Goal: Task Accomplishment & Management: Complete application form

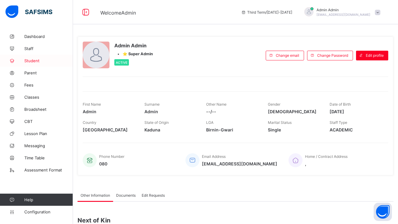
click at [36, 60] on span "Student" at bounding box center [48, 60] width 49 height 5
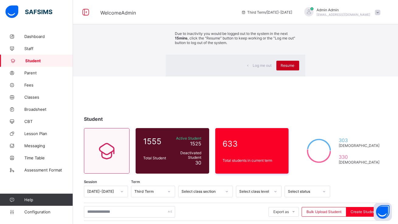
click at [281, 68] on span "Resume" at bounding box center [288, 65] width 14 height 5
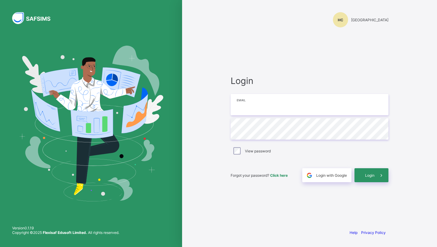
click at [242, 106] on input "email" at bounding box center [310, 104] width 158 height 21
type input "**********"
click at [369, 174] on span "Login" at bounding box center [369, 175] width 9 height 5
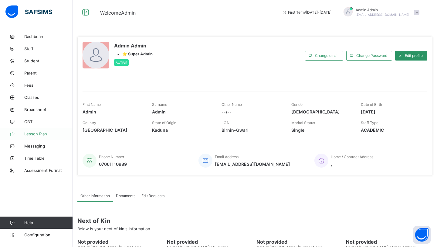
click at [42, 134] on span "Lesson Plan" at bounding box center [48, 133] width 49 height 5
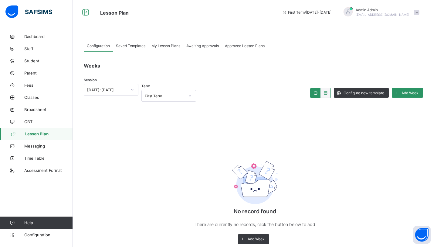
click at [134, 46] on span "Saved Templates" at bounding box center [130, 45] width 29 height 5
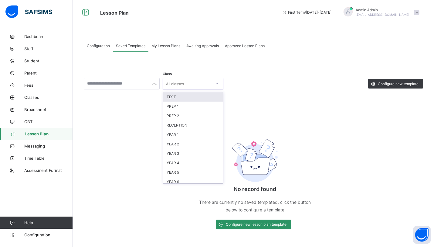
click at [211, 82] on div "All classes" at bounding box center [187, 83] width 49 height 9
click at [205, 108] on div "PREP 1" at bounding box center [193, 105] width 60 height 9
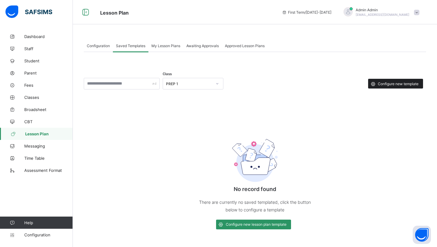
click at [384, 83] on span "Configure new template" at bounding box center [398, 83] width 41 height 5
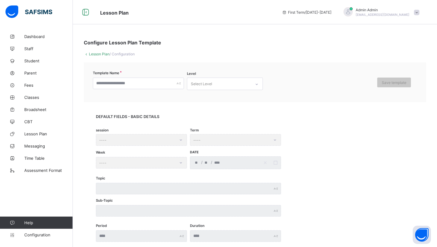
click at [102, 55] on link "Lesson Plan" at bounding box center [99, 54] width 21 height 5
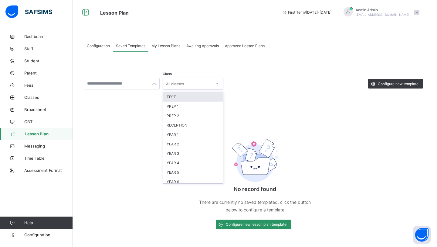
click at [189, 87] on div "All classes" at bounding box center [187, 83] width 49 height 9
click at [187, 104] on div "PREP 1" at bounding box center [193, 105] width 60 height 9
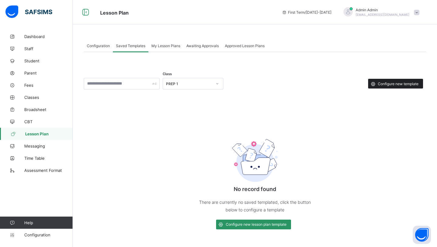
click at [379, 87] on div "Configure new template" at bounding box center [395, 84] width 55 height 10
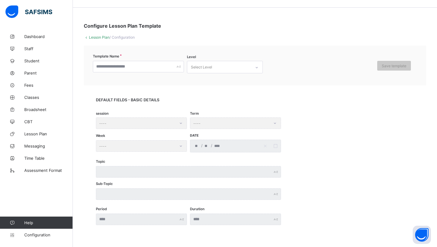
scroll to position [21, 0]
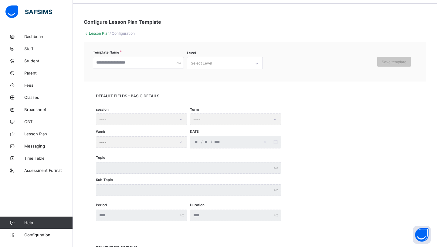
click at [163, 118] on div "session ----" at bounding box center [141, 119] width 91 height 12
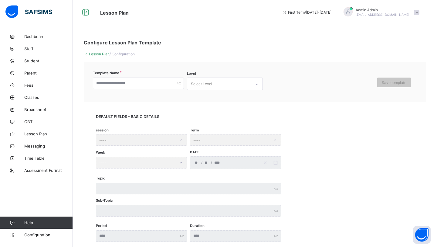
click at [94, 54] on link "Lesson Plan" at bounding box center [99, 54] width 21 height 5
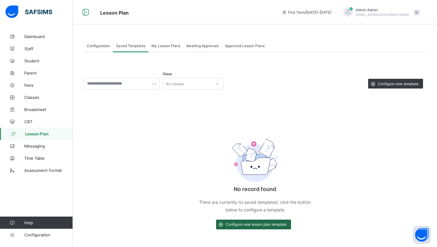
click at [268, 223] on span "Configure new lesson plan template" at bounding box center [256, 224] width 61 height 5
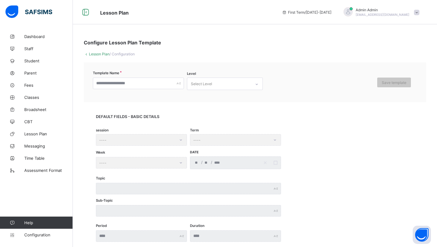
click at [175, 137] on div "session ----" at bounding box center [141, 140] width 91 height 12
click at [105, 55] on link "Lesson Plan" at bounding box center [99, 54] width 21 height 5
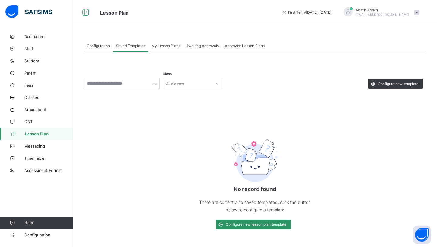
click at [95, 46] on span "Configuration" at bounding box center [98, 45] width 23 height 5
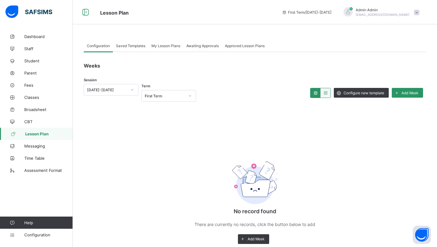
click at [160, 96] on div "First Term" at bounding box center [165, 96] width 40 height 5
click at [161, 109] on div "First Term" at bounding box center [169, 108] width 54 height 9
click at [412, 93] on span "Add Week" at bounding box center [410, 93] width 17 height 5
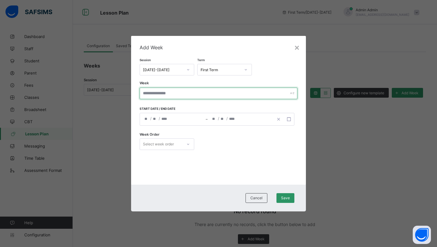
click at [259, 91] on input "text" at bounding box center [219, 93] width 158 height 12
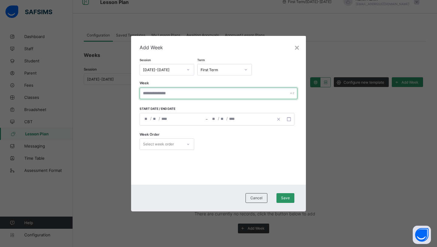
scroll to position [12, 0]
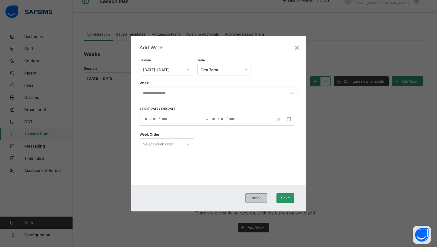
click at [254, 195] on span "Cancel" at bounding box center [257, 197] width 12 height 5
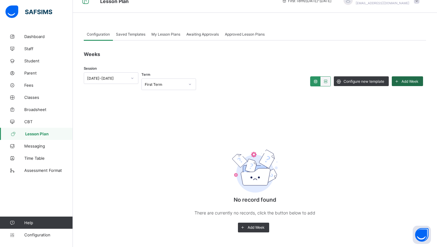
click at [419, 81] on div "Add Week" at bounding box center [407, 81] width 31 height 10
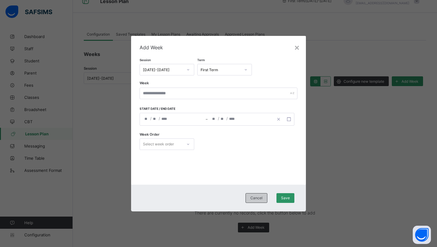
click at [253, 202] on div "Cancel" at bounding box center [257, 198] width 22 height 10
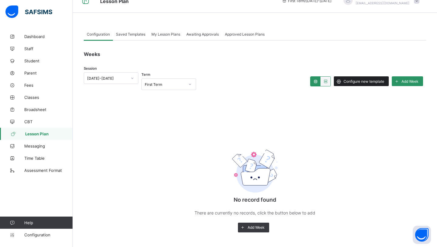
click at [367, 83] on span "Configure new template" at bounding box center [364, 81] width 41 height 5
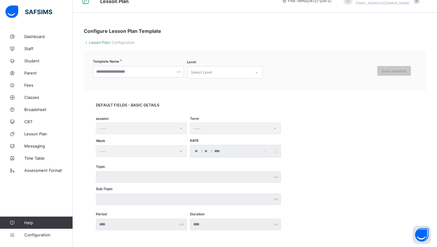
click at [96, 40] on link "Lesson Plan" at bounding box center [99, 42] width 21 height 5
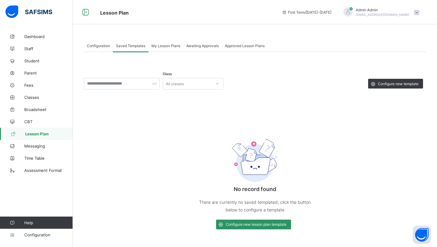
click at [94, 46] on span "Configuration" at bounding box center [98, 45] width 23 height 5
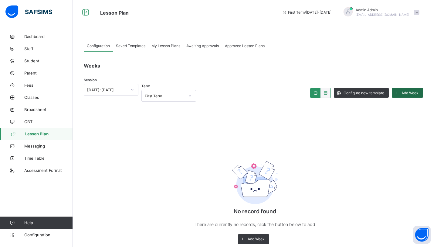
click at [407, 91] on span "Add Week" at bounding box center [410, 93] width 17 height 5
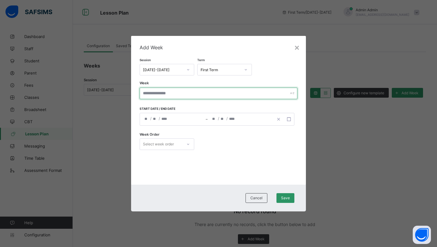
click at [214, 93] on input "text" at bounding box center [219, 93] width 158 height 12
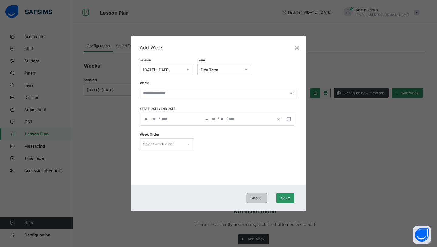
click at [259, 195] on span "Cancel" at bounding box center [257, 197] width 12 height 5
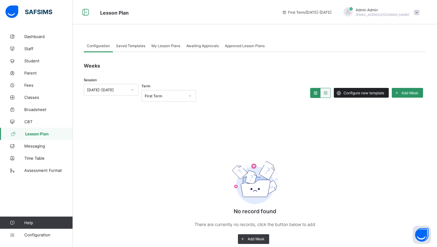
click at [361, 96] on div "Configure new template" at bounding box center [361, 93] width 55 height 10
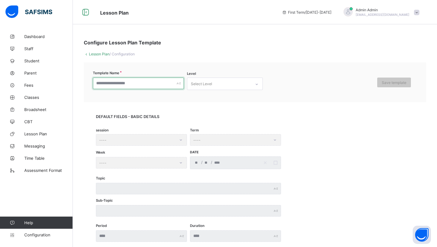
click at [132, 83] on input "text" at bounding box center [138, 83] width 91 height 12
type input "*"
click at [208, 81] on div "Select Level" at bounding box center [201, 84] width 21 height 12
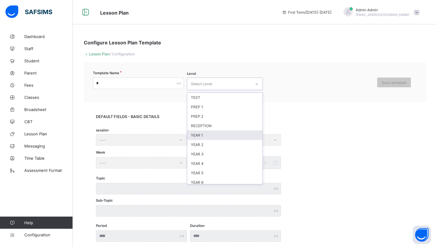
click at [205, 133] on div "YEAR 1" at bounding box center [224, 134] width 75 height 9
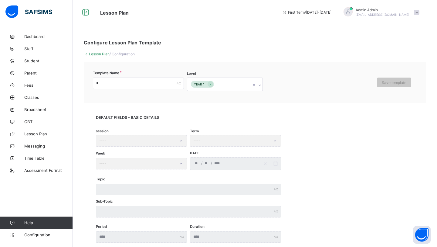
click at [139, 140] on div "session ----" at bounding box center [141, 141] width 91 height 12
click at [199, 143] on div "Term ----" at bounding box center [235, 141] width 91 height 12
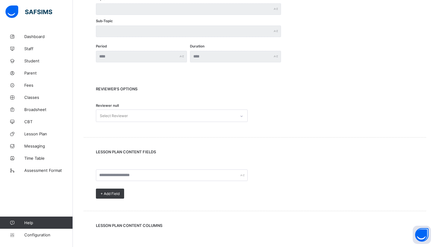
scroll to position [182, 0]
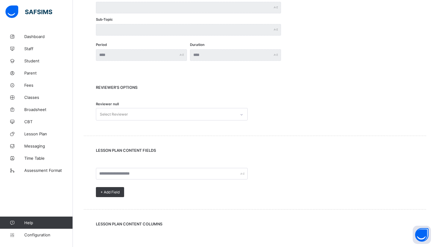
click at [221, 113] on div "Select Reviewer" at bounding box center [166, 114] width 140 height 12
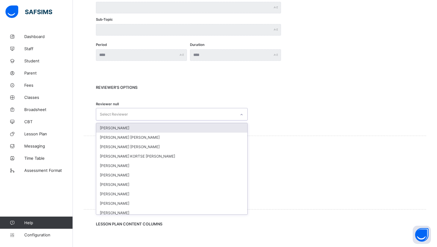
click at [269, 74] on div "REVIEWER's OPTIONS Reviewer null option PATIENCE MADUAKA focused, 1 of 10. 10 r…" at bounding box center [255, 104] width 343 height 63
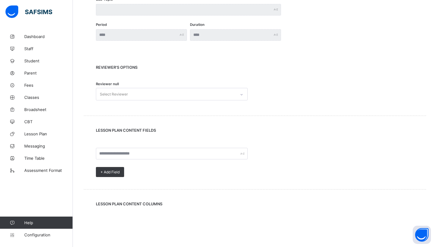
scroll to position [203, 0]
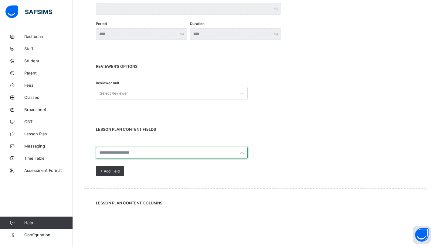
click at [207, 154] on input "text" at bounding box center [172, 153] width 152 height 12
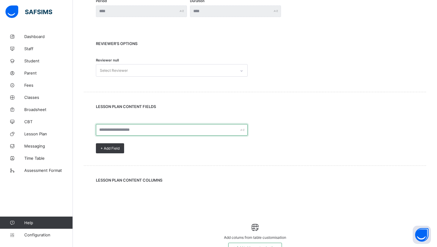
scroll to position [227, 0]
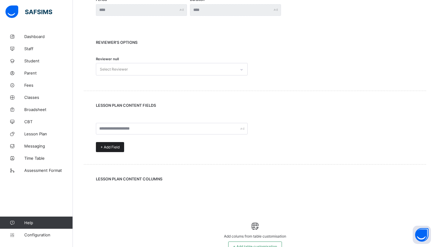
click at [109, 150] on div "+ Add Field" at bounding box center [110, 147] width 28 height 10
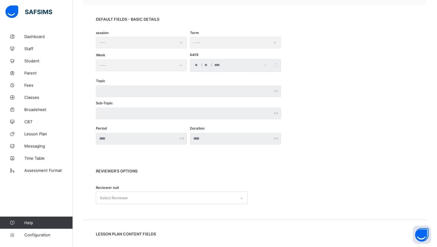
scroll to position [0, 0]
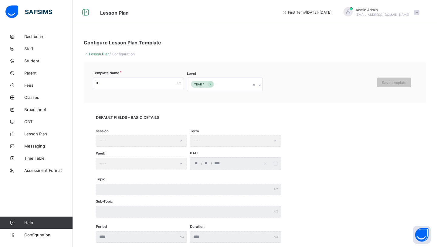
click at [97, 54] on link "Lesson Plan" at bounding box center [99, 54] width 21 height 5
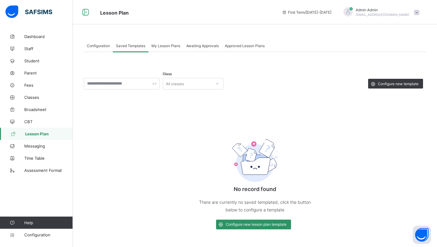
click at [172, 47] on span "My Lesson Plans" at bounding box center [166, 45] width 29 height 5
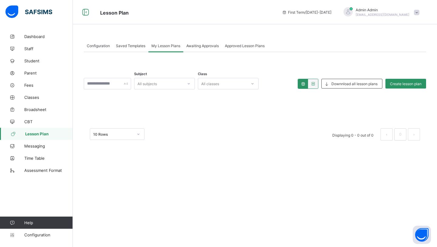
click at [167, 87] on div "All subjects" at bounding box center [159, 83] width 49 height 9
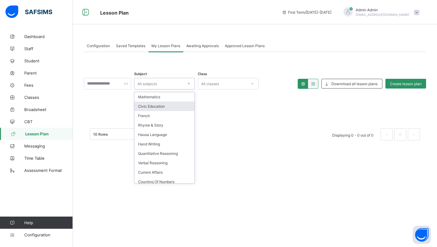
click at [164, 102] on div "Civic Education" at bounding box center [165, 105] width 60 height 9
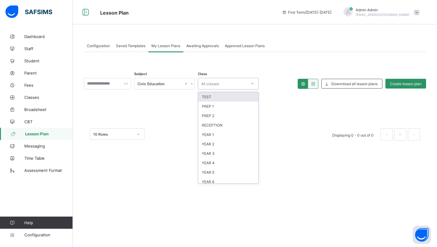
click at [219, 86] on div "All classes" at bounding box center [210, 84] width 18 height 12
click at [217, 137] on div "YEAR 1" at bounding box center [228, 134] width 60 height 9
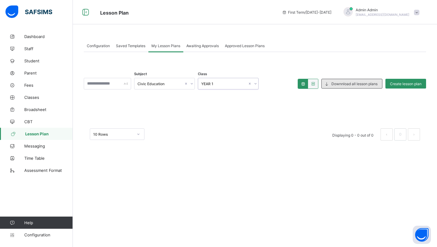
click at [342, 85] on span "Downnload all lesson plans" at bounding box center [355, 83] width 46 height 5
click at [407, 84] on span "Create lesson plan" at bounding box center [406, 83] width 32 height 5
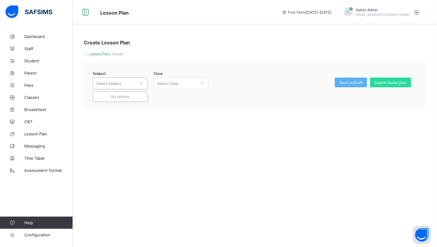
click at [143, 88] on div "Select Subject" at bounding box center [120, 83] width 55 height 12
click at [142, 81] on icon at bounding box center [142, 83] width 4 height 6
click at [173, 84] on div "Select Class" at bounding box center [167, 83] width 21 height 12
click at [340, 81] on span "Save as Draft" at bounding box center [351, 82] width 23 height 5
click at [377, 82] on span "Submit lesson plan" at bounding box center [391, 82] width 32 height 5
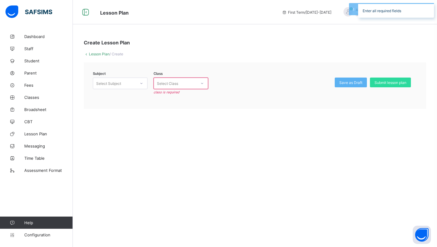
click at [91, 55] on link "Lesson Plan" at bounding box center [99, 54] width 21 height 5
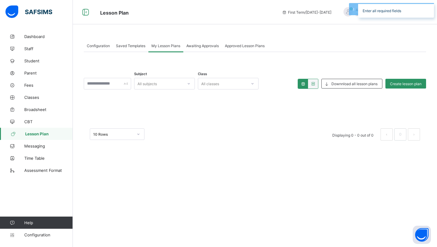
click at [199, 47] on span "Awaiting Approvals" at bounding box center [203, 45] width 33 height 5
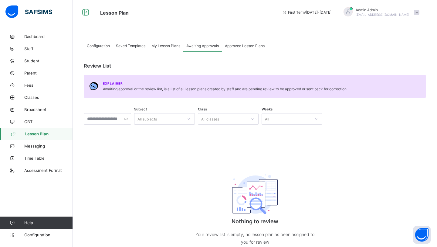
click at [139, 47] on span "Saved Templates" at bounding box center [130, 45] width 29 height 5
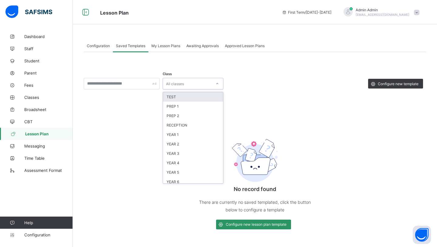
click at [183, 83] on div "All classes" at bounding box center [175, 84] width 18 height 12
click at [183, 134] on div "YEAR 1" at bounding box center [193, 134] width 60 height 9
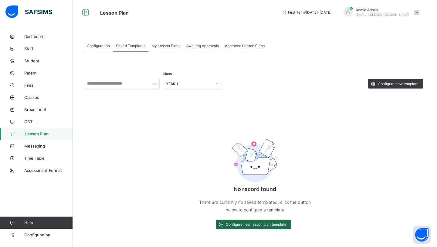
click at [238, 224] on span "Configure new lesson plan template" at bounding box center [256, 224] width 61 height 5
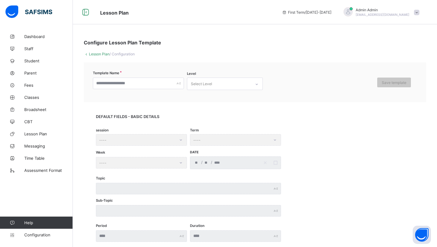
scroll to position [264, 0]
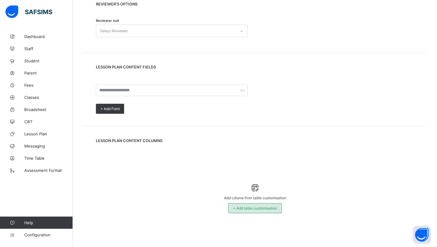
click at [254, 211] on div "+ Add table customisation" at bounding box center [255, 208] width 54 height 10
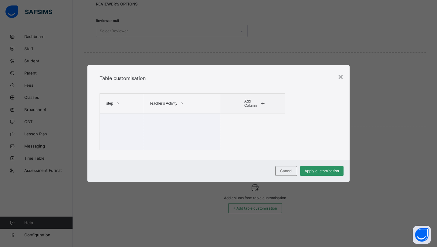
click at [124, 101] on div "step" at bounding box center [121, 103] width 43 height 19
click at [166, 104] on span "Teacher's Activity" at bounding box center [164, 103] width 28 height 4
click at [262, 107] on span at bounding box center [262, 103] width 7 height 10
click at [286, 170] on span "Cancel" at bounding box center [286, 170] width 12 height 5
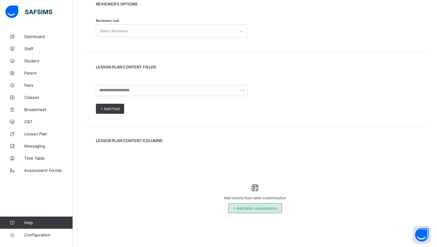
click at [251, 207] on span "+ Add table customisation" at bounding box center [255, 208] width 44 height 5
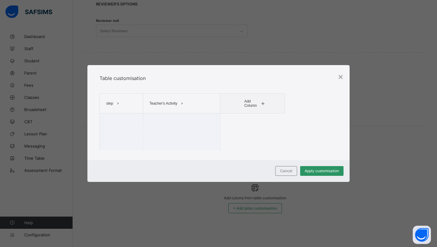
click at [259, 104] on span "Add Column" at bounding box center [252, 103] width 15 height 9
click at [264, 127] on li "Learning Points" at bounding box center [257, 125] width 30 height 9
click at [288, 168] on span "Cancel" at bounding box center [286, 170] width 12 height 5
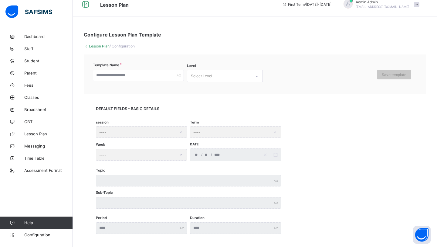
scroll to position [0, 0]
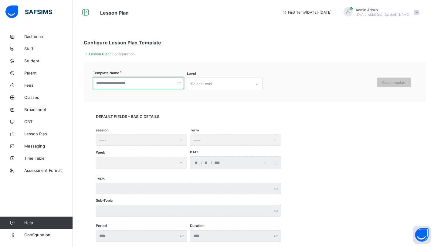
click at [146, 80] on input "text" at bounding box center [138, 83] width 91 height 12
type input "***"
click at [221, 84] on div "Select Level" at bounding box center [219, 84] width 64 height 12
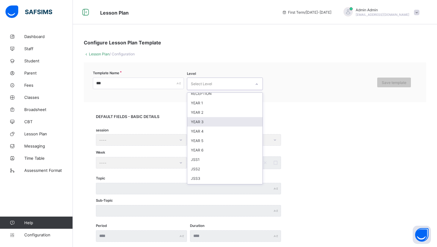
scroll to position [34, 0]
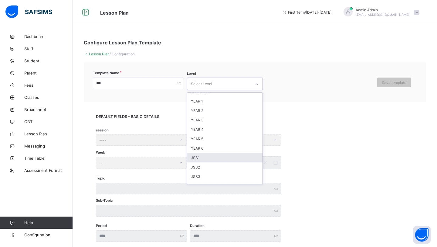
click at [198, 153] on div "JSS1" at bounding box center [224, 157] width 75 height 9
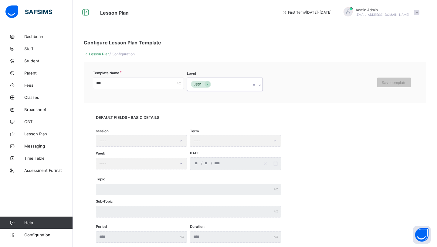
click at [242, 82] on div "JSS1" at bounding box center [219, 84] width 64 height 13
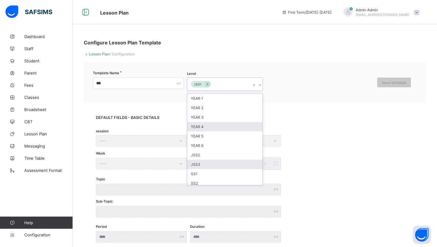
scroll to position [61, 0]
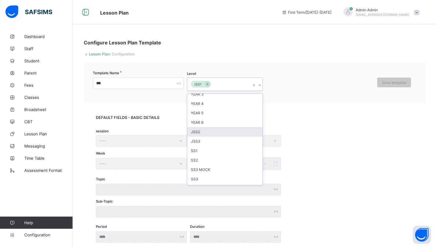
click at [213, 129] on div "JSS2" at bounding box center [224, 131] width 75 height 9
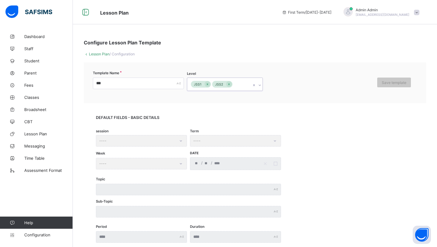
click at [240, 83] on div "JSS1 JSS2" at bounding box center [219, 84] width 64 height 13
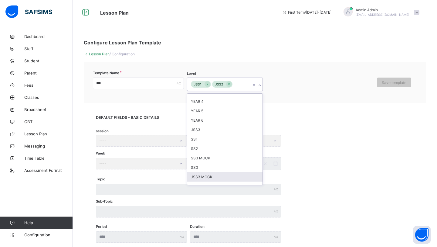
scroll to position [62, 0]
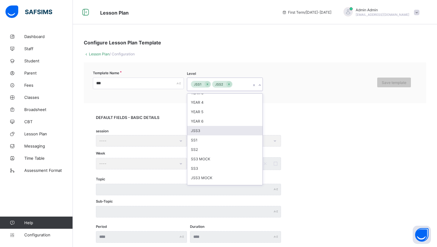
click at [217, 127] on div "JSS3" at bounding box center [224, 130] width 75 height 9
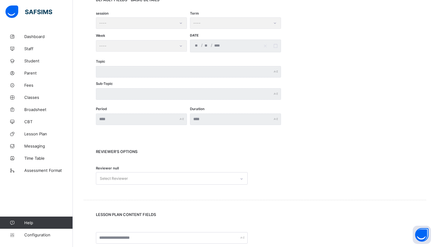
scroll to position [128, 0]
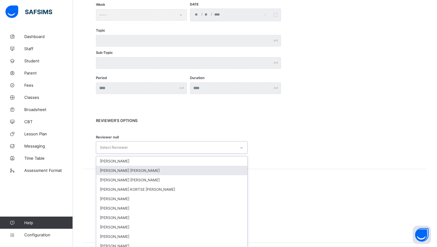
click at [183, 153] on div "option NWANKWO C. DANEIL focused, 2 of 10. 10 results available. Use Up and Dow…" at bounding box center [172, 147] width 152 height 12
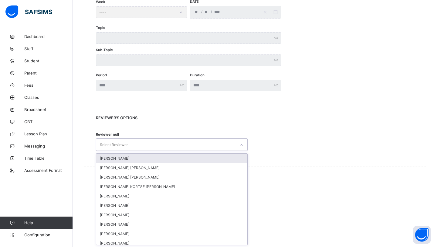
click at [146, 158] on div "PATIENCE MADUAKA" at bounding box center [171, 157] width 151 height 9
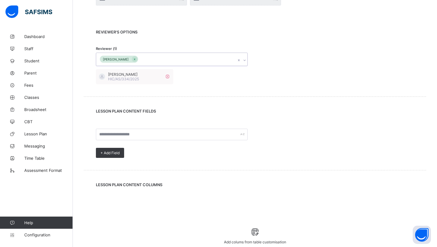
scroll to position [290, 0]
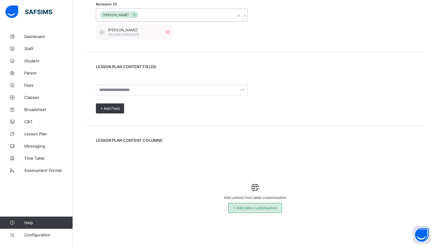
click at [243, 208] on span "+ Add table customisation" at bounding box center [255, 207] width 44 height 5
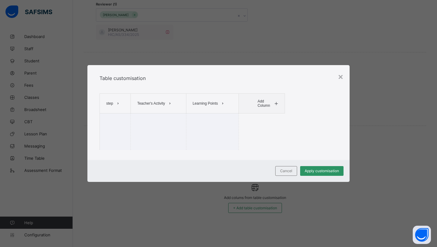
click at [283, 105] on th "Add Column" at bounding box center [262, 104] width 46 height 20
click at [274, 101] on span at bounding box center [276, 103] width 7 height 10
click at [118, 102] on icon at bounding box center [118, 103] width 5 height 4
click at [115, 131] on li "Remove column" at bounding box center [119, 134] width 31 height 9
click at [270, 105] on icon at bounding box center [269, 103] width 5 height 4
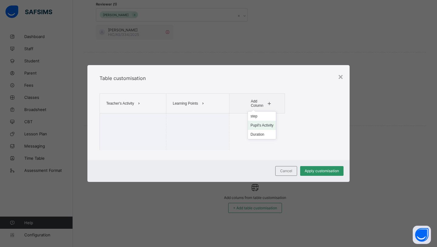
click at [263, 123] on li "Pupil's Activity" at bounding box center [262, 125] width 28 height 9
click at [279, 104] on icon at bounding box center [279, 103] width 5 height 4
click at [267, 129] on li "Duration" at bounding box center [267, 125] width 19 height 9
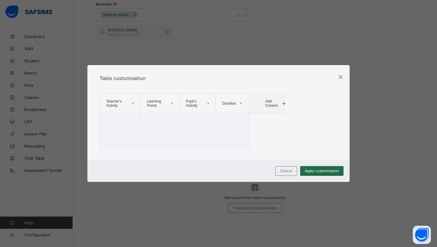
click at [328, 172] on span "Apply customisation" at bounding box center [322, 170] width 34 height 5
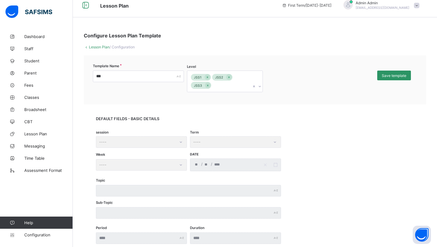
scroll to position [0, 0]
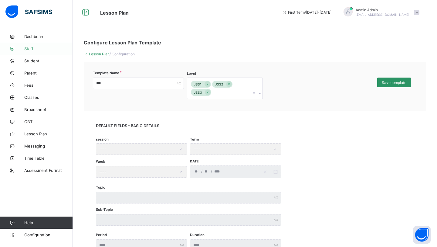
click at [29, 47] on span "Staff" at bounding box center [48, 48] width 49 height 5
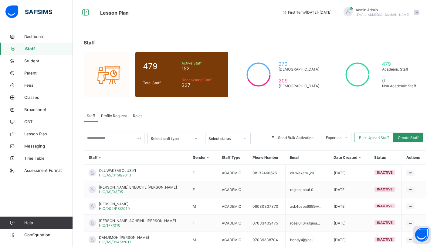
click at [137, 117] on span "Roles" at bounding box center [137, 115] width 9 height 5
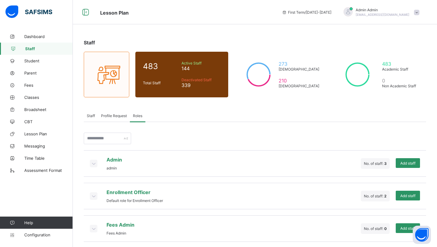
click at [94, 160] on icon at bounding box center [93, 163] width 7 height 6
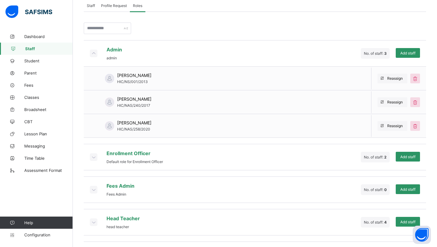
scroll to position [115, 0]
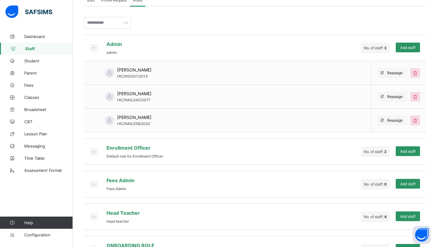
click at [92, 153] on icon at bounding box center [93, 151] width 7 height 6
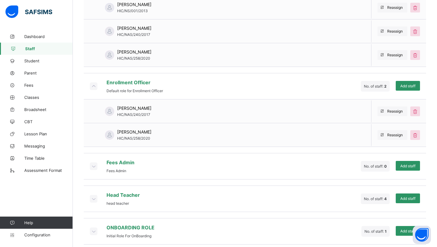
scroll to position [185, 0]
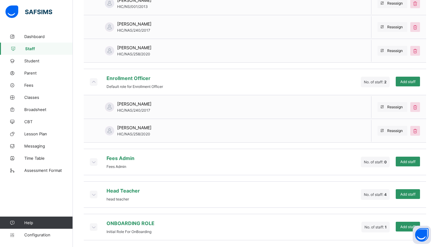
click at [93, 191] on icon at bounding box center [93, 194] width 7 height 6
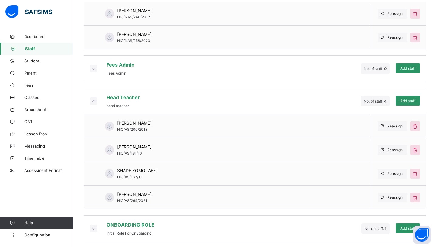
scroll to position [279, 0]
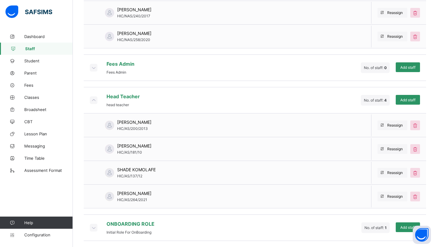
click at [91, 67] on icon at bounding box center [93, 67] width 7 height 6
click at [93, 67] on icon at bounding box center [93, 67] width 7 height 6
click at [93, 97] on icon at bounding box center [93, 100] width 7 height 6
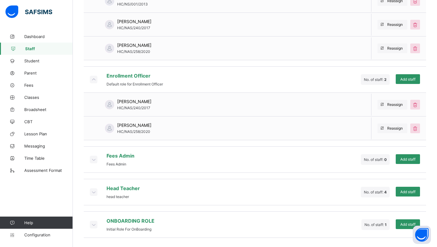
scroll to position [185, 0]
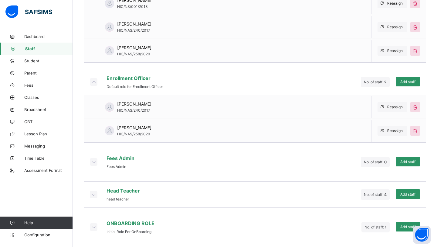
click at [93, 159] on icon at bounding box center [93, 162] width 7 height 6
click at [94, 159] on icon at bounding box center [93, 162] width 7 height 6
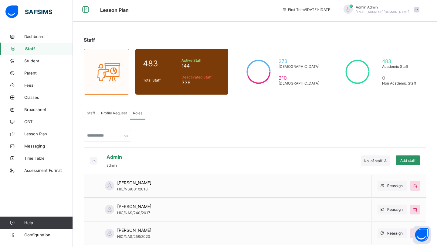
scroll to position [0, 0]
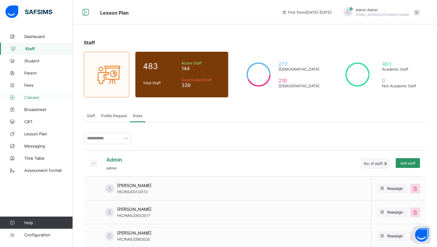
click at [32, 95] on span "Classes" at bounding box center [48, 97] width 49 height 5
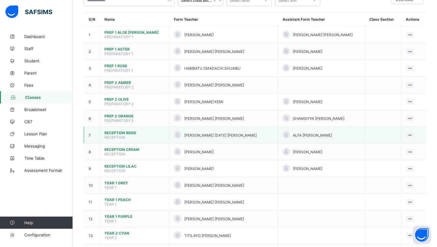
scroll to position [45, 0]
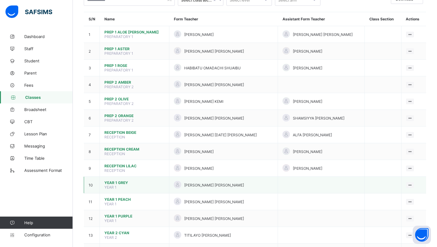
click at [110, 180] on span "YEAR 1 GREY" at bounding box center [135, 182] width 60 height 5
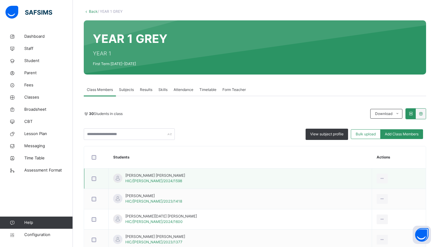
scroll to position [33, 0]
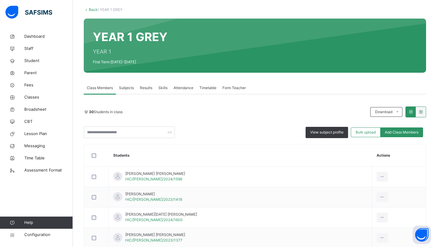
click at [128, 89] on span "Subjects" at bounding box center [126, 87] width 15 height 5
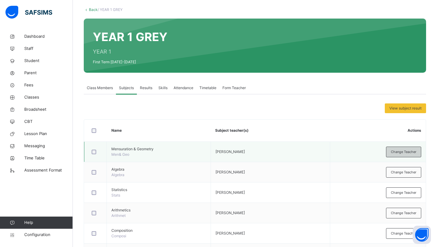
click at [404, 152] on span "Change Teacher" at bounding box center [404, 151] width 26 height 5
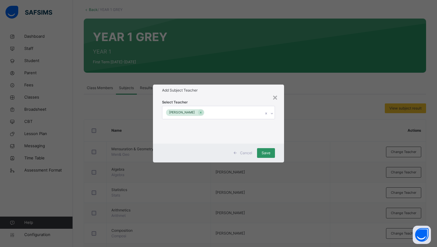
click at [255, 114] on div "FABIAN KODO IORHAA" at bounding box center [213, 112] width 101 height 13
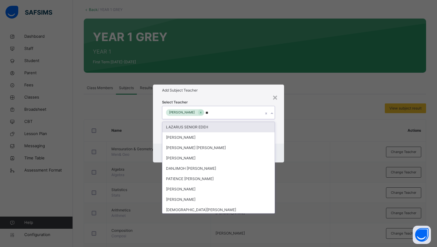
type input "***"
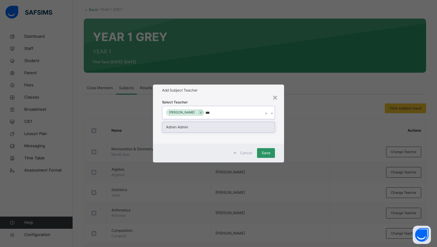
click at [214, 125] on div "Admin Admin" at bounding box center [219, 127] width 112 height 10
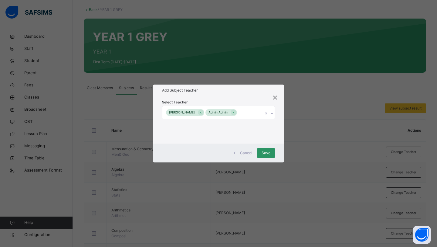
click at [243, 90] on h1 "Add Subject Teacher" at bounding box center [218, 89] width 113 height 5
click at [269, 154] on span "Save" at bounding box center [266, 152] width 9 height 5
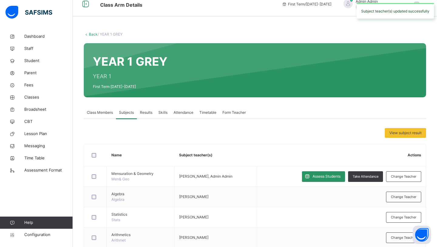
scroll to position [0, 0]
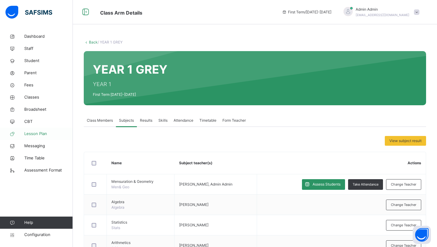
click at [49, 139] on link "Lesson Plan" at bounding box center [36, 134] width 73 height 12
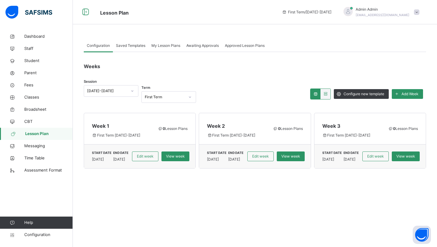
click at [163, 46] on span "My Lesson Plans" at bounding box center [166, 45] width 29 height 5
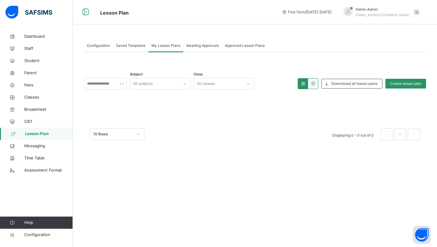
click at [168, 80] on div "All subjects" at bounding box center [154, 83] width 49 height 9
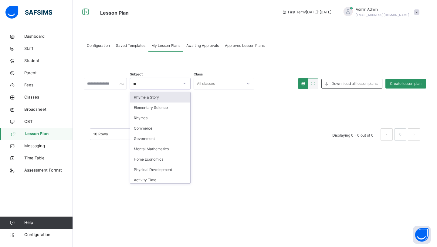
type input "*"
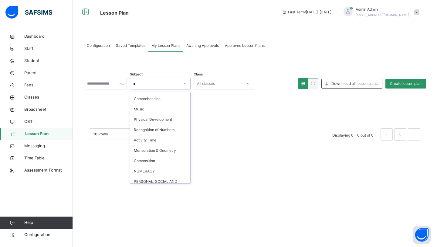
scroll to position [185, 0]
click at [154, 151] on div "Mensuration & Geometry" at bounding box center [160, 149] width 60 height 10
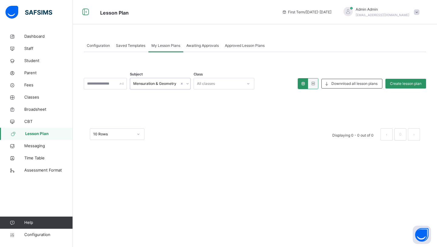
click at [243, 84] on div "All classes" at bounding box center [218, 83] width 49 height 9
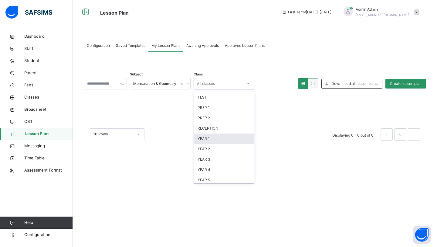
click at [226, 138] on div "YEAR 1" at bounding box center [224, 138] width 60 height 10
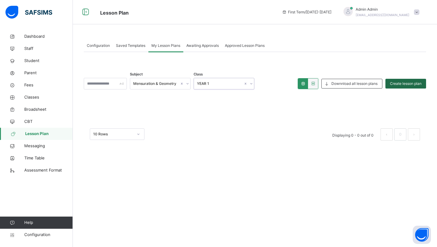
click at [398, 83] on span "Create lesson plan" at bounding box center [406, 83] width 32 height 5
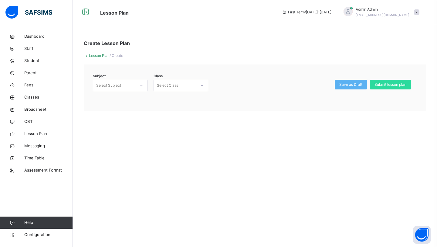
click at [193, 85] on div "Select Class" at bounding box center [175, 85] width 43 height 9
click at [126, 85] on div "Select Subject" at bounding box center [114, 85] width 43 height 9
click at [184, 75] on div "Subject 0 results available. Select is focused ,type to refine list, press Down…" at bounding box center [255, 87] width 343 height 46
click at [184, 86] on div "Select Class" at bounding box center [175, 85] width 43 height 9
click at [100, 56] on link "Lesson Plan" at bounding box center [99, 55] width 21 height 5
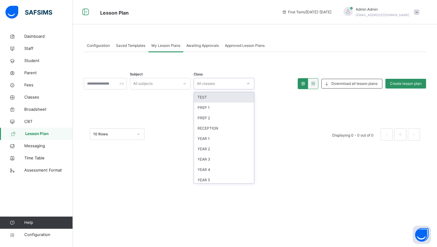
click at [250, 84] on icon at bounding box center [249, 84] width 4 height 6
click at [45, 95] on span "Classes" at bounding box center [48, 97] width 49 height 6
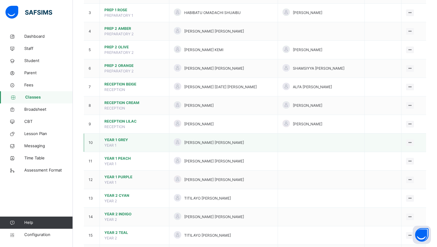
scroll to position [108, 0]
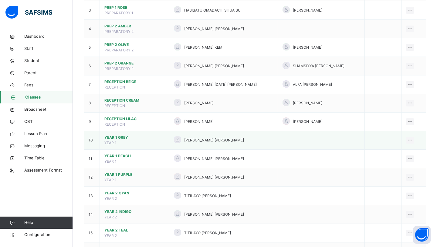
click at [117, 135] on span "YEAR 1 GREY" at bounding box center [135, 137] width 60 height 5
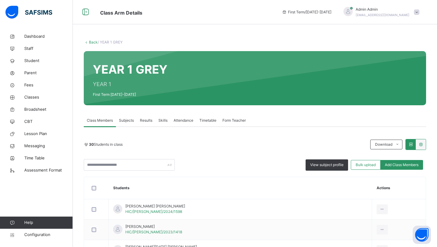
click at [122, 123] on div "Subjects" at bounding box center [126, 120] width 21 height 12
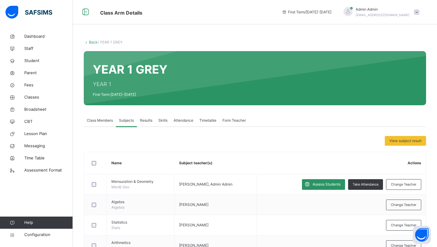
click at [96, 121] on span "Class Members" at bounding box center [100, 120] width 26 height 5
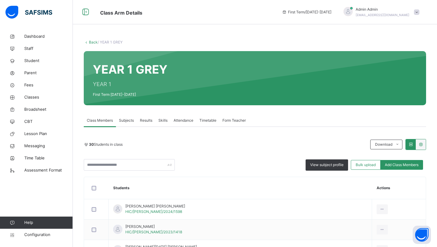
click at [227, 123] on div "Form Teacher" at bounding box center [234, 120] width 29 height 12
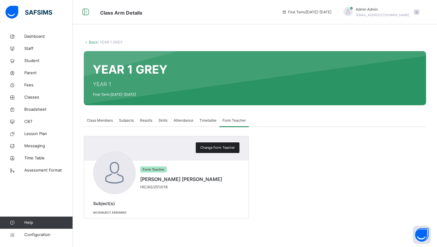
click at [221, 147] on span "Change Form Teacher" at bounding box center [218, 147] width 35 height 5
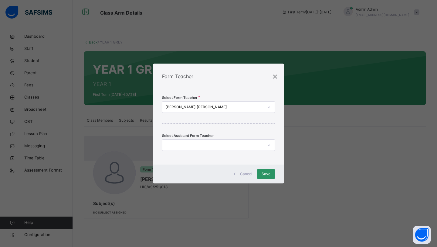
click at [218, 143] on div at bounding box center [213, 144] width 101 height 9
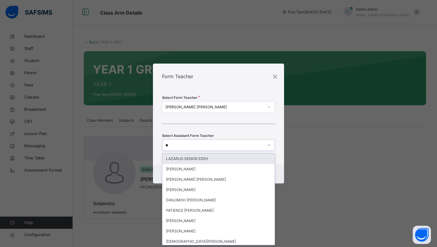
type input "***"
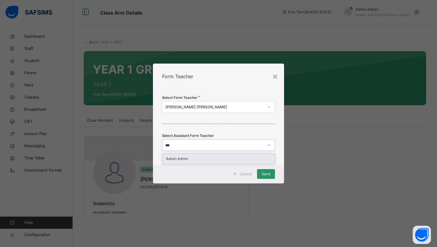
click at [219, 163] on div "Admin Admin" at bounding box center [219, 158] width 112 height 10
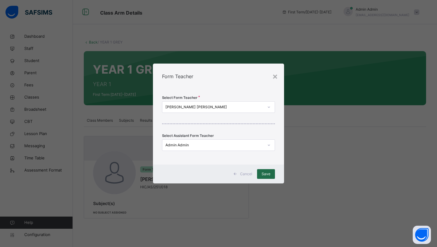
click at [264, 173] on span "Save" at bounding box center [266, 173] width 9 height 5
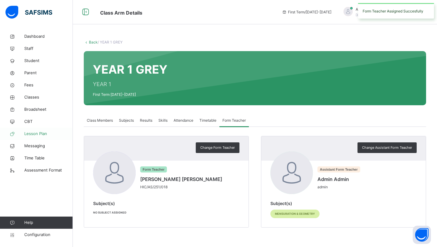
click at [40, 135] on span "Lesson Plan" at bounding box center [48, 134] width 49 height 6
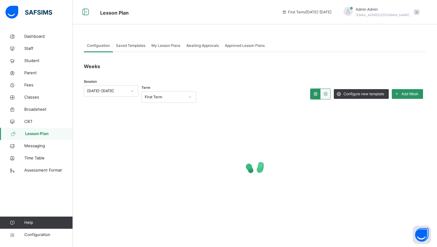
click at [167, 43] on span "My Lesson Plans" at bounding box center [166, 45] width 29 height 5
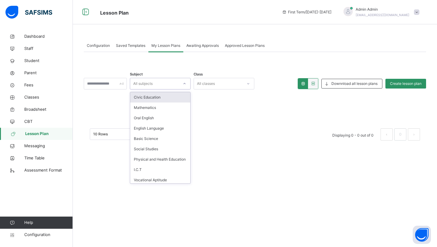
click at [163, 82] on div "All subjects" at bounding box center [154, 83] width 49 height 9
type input "*"
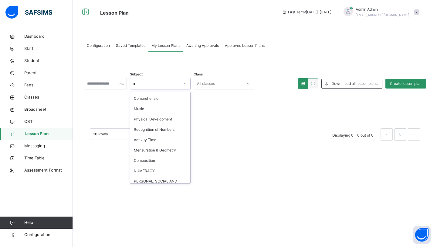
scroll to position [225, 0]
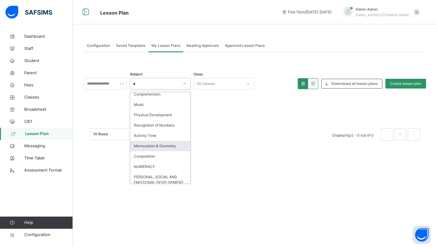
click at [142, 141] on div "Mensuration & Geometry" at bounding box center [160, 146] width 60 height 10
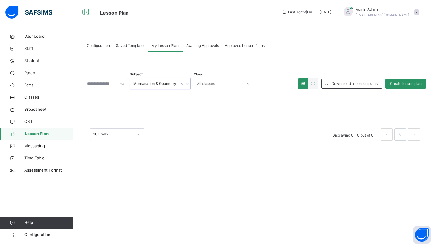
click at [212, 84] on div "All classes" at bounding box center [206, 84] width 18 height 12
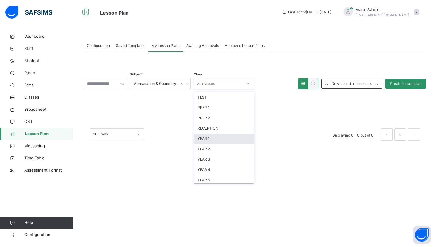
click at [215, 142] on div "YEAR 1" at bounding box center [224, 138] width 60 height 10
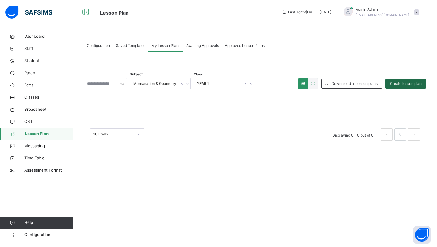
click at [408, 84] on span "Create lesson plan" at bounding box center [406, 83] width 32 height 5
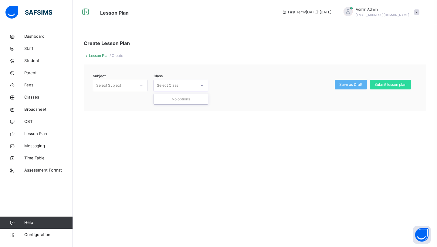
click at [192, 83] on div "Select Class" at bounding box center [175, 85] width 43 height 9
click at [113, 87] on div "Select Subject" at bounding box center [108, 86] width 25 height 12
click at [94, 58] on div "Create Lesson Plan Lesson Plan / Create Subject Select Subject Class Select Cla…" at bounding box center [255, 75] width 365 height 90
click at [103, 55] on link "Lesson Plan" at bounding box center [99, 55] width 21 height 5
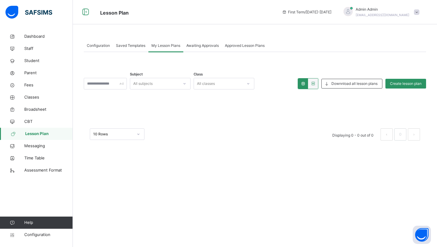
click at [204, 46] on span "Awaiting Approvals" at bounding box center [203, 45] width 33 height 5
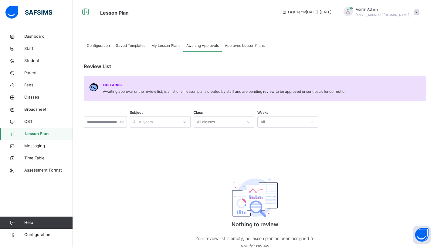
click at [164, 47] on span "My Lesson Plans" at bounding box center [166, 45] width 29 height 5
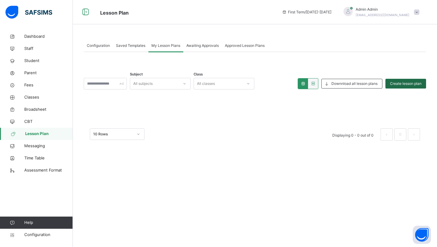
click at [407, 82] on span "Create lesson plan" at bounding box center [406, 83] width 32 height 5
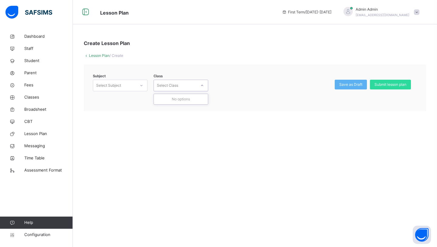
click at [193, 87] on div "Select Class" at bounding box center [175, 85] width 43 height 9
click at [37, 96] on span "Classes" at bounding box center [48, 97] width 49 height 6
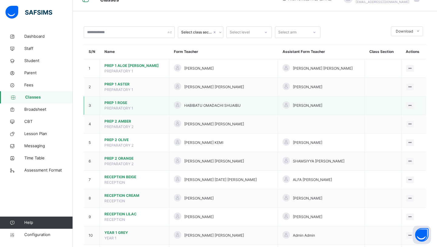
scroll to position [14, 0]
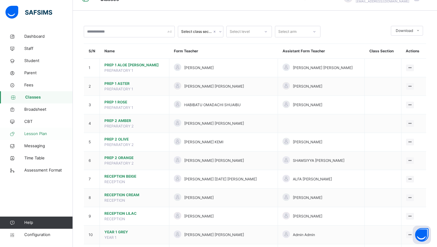
click at [40, 134] on span "Lesson Plan" at bounding box center [48, 134] width 49 height 6
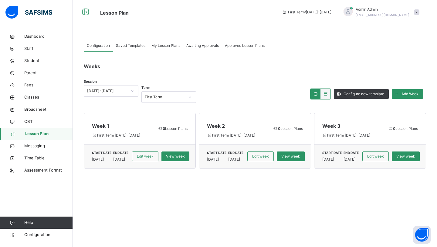
click at [129, 48] on span "Saved Templates" at bounding box center [130, 45] width 29 height 5
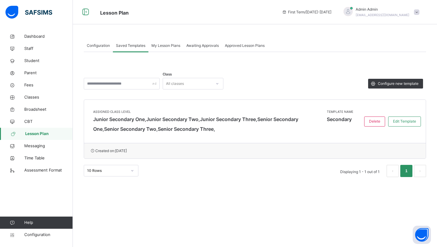
click at [164, 46] on span "My Lesson Plans" at bounding box center [166, 45] width 29 height 5
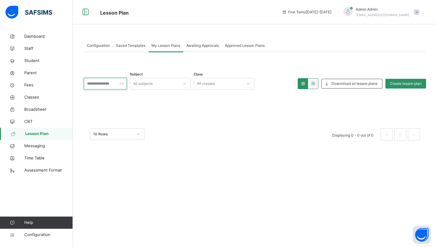
click at [112, 83] on input "text" at bounding box center [105, 84] width 43 height 12
type input "*"
click at [404, 84] on span "Create lesson plan" at bounding box center [406, 83] width 32 height 5
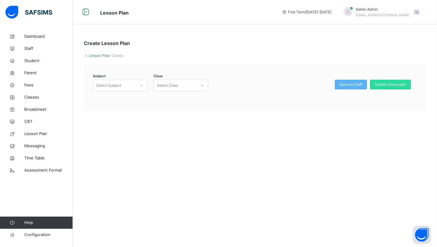
click at [119, 85] on div "Select Subject" at bounding box center [108, 86] width 25 height 12
click at [169, 88] on div "Select Class" at bounding box center [167, 86] width 21 height 12
click at [416, 15] on span at bounding box center [416, 11] width 5 height 5
click at [396, 76] on span "Logout" at bounding box center [400, 75] width 40 height 8
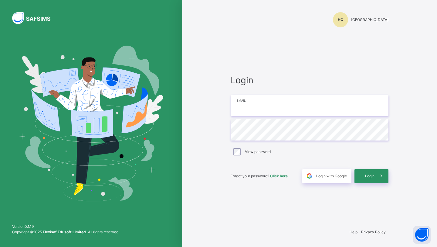
click at [269, 111] on input "email" at bounding box center [310, 105] width 158 height 21
type input "**********"
click at [373, 178] on span "Login" at bounding box center [369, 175] width 9 height 5
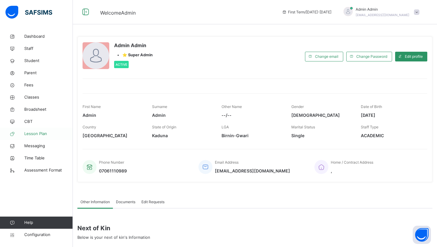
click at [44, 134] on span "Lesson Plan" at bounding box center [48, 134] width 49 height 6
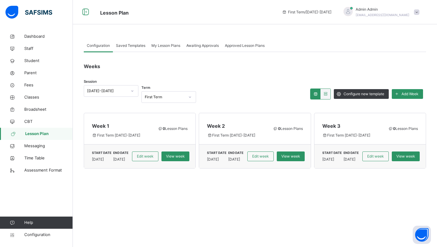
click at [163, 46] on span "My Lesson Plans" at bounding box center [166, 45] width 29 height 5
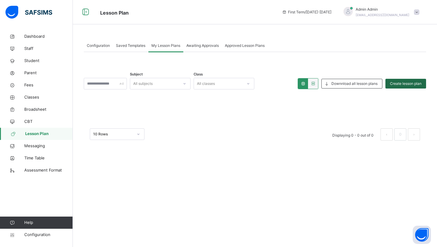
click at [413, 83] on span "Create lesson plan" at bounding box center [406, 83] width 32 height 5
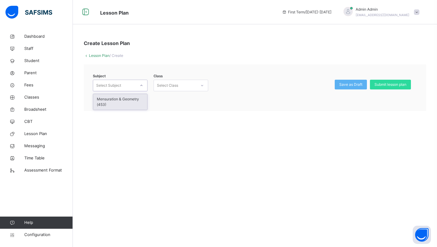
click at [135, 82] on div "Select Subject" at bounding box center [114, 85] width 43 height 9
click at [127, 103] on div "Mensuration & Geometry (453)" at bounding box center [120, 102] width 54 height 16
click at [177, 86] on div "Select Class" at bounding box center [167, 86] width 21 height 12
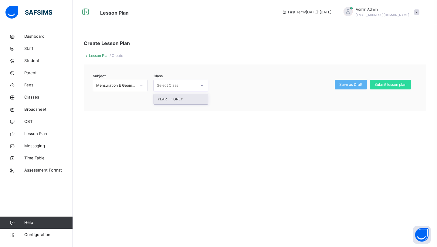
click at [177, 101] on div "YEAR 1 - GREY" at bounding box center [181, 99] width 54 height 10
click at [381, 84] on span "Submit lesson plan" at bounding box center [391, 84] width 32 height 5
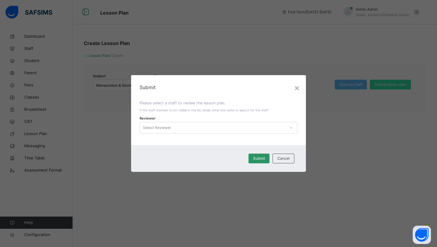
click at [252, 129] on div "Select Reviewer" at bounding box center [213, 127] width 146 height 9
click at [235, 126] on div "Select Reviewer" at bounding box center [213, 127] width 146 height 9
click at [277, 160] on div "Cancel" at bounding box center [284, 158] width 22 height 10
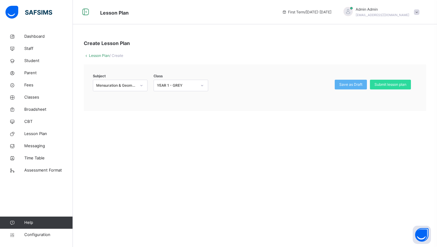
click at [100, 55] on link "Lesson Plan" at bounding box center [99, 55] width 21 height 5
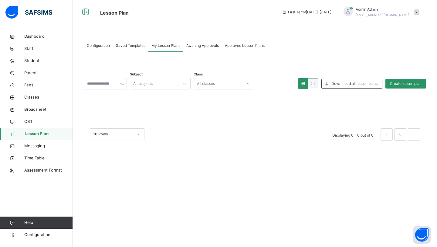
click at [103, 44] on span "Configuration" at bounding box center [98, 45] width 23 height 5
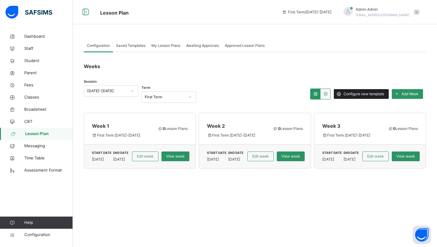
click at [373, 96] on span "Configure new template" at bounding box center [364, 93] width 41 height 5
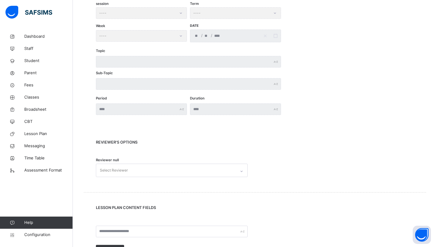
click at [235, 177] on div "Select Reviewer" at bounding box center [172, 169] width 152 height 13
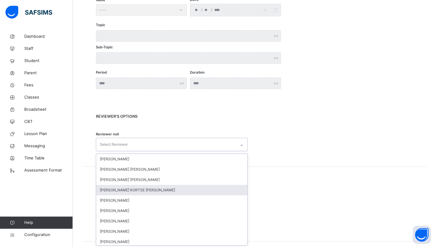
scroll to position [157, 0]
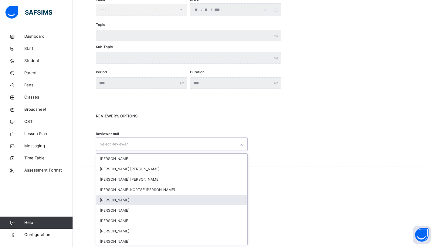
click at [235, 195] on div "DARE MICHEAL" at bounding box center [171, 200] width 151 height 10
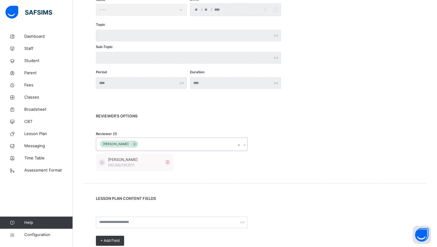
click at [213, 145] on div "DARE MICHEAL" at bounding box center [166, 144] width 140 height 13
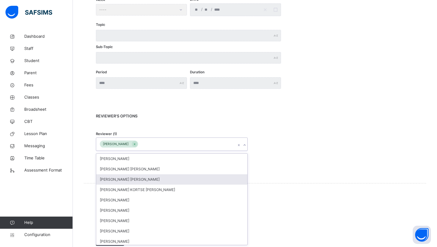
click at [213, 176] on div "NATHANIEL AGORO OLUMIDE" at bounding box center [171, 179] width 151 height 10
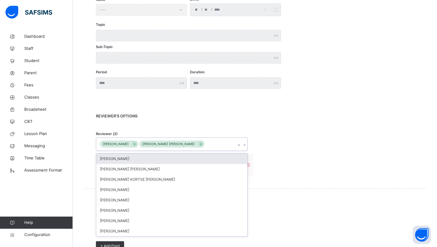
click at [213, 147] on div "DARE MICHEAL NATHANIEL AGORO OLUMIDE" at bounding box center [166, 144] width 140 height 13
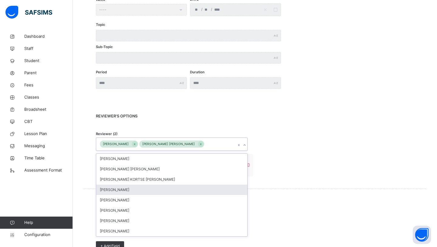
click at [211, 185] on div "ABDULMUMINI IBRAHIM" at bounding box center [171, 189] width 151 height 10
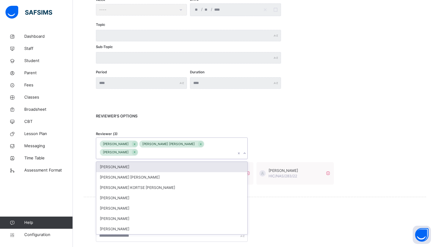
click at [207, 146] on div "DARE MICHEAL NATHANIEL AGORO OLUMIDE ABDULMUMINI IBRAHIM" at bounding box center [166, 148] width 140 height 21
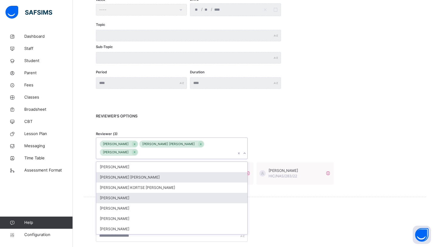
click at [205, 198] on div "JOSEPH GURIN ABEDNEGO" at bounding box center [171, 198] width 151 height 10
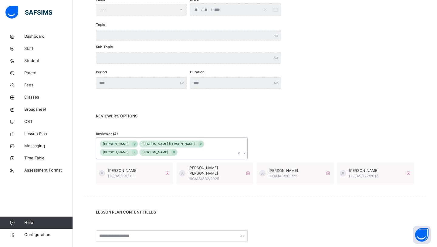
click at [221, 153] on div "DARE MICHEAL NATHANIEL AGORO OLUMIDE ABDULMUMINI IBRAHIM JOSEPH GURIN ABEDNEGO" at bounding box center [166, 148] width 140 height 21
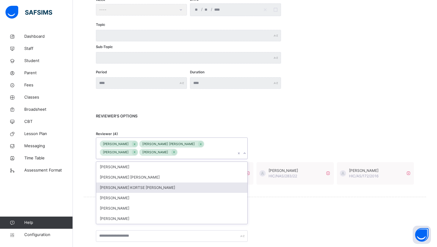
click at [221, 190] on div "THOMAS KORTSE EMMANUEL" at bounding box center [171, 187] width 151 height 10
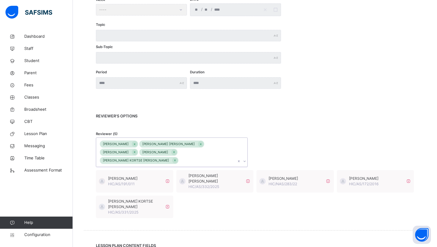
click at [211, 161] on div "DARE MICHEAL NATHANIEL AGORO OLUMIDE ABDULMUMINI IBRAHIM JOSEPH GURIN ABEDNEGO …" at bounding box center [166, 152] width 140 height 29
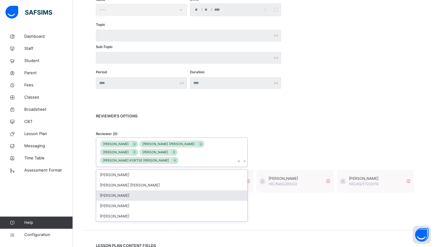
click at [212, 195] on div "HADIZA M. ABDUL" at bounding box center [171, 195] width 151 height 10
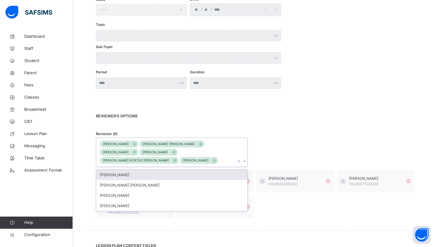
click at [211, 159] on div "DARE MICHEAL NATHANIEL AGORO OLUMIDE ABDULMUMINI IBRAHIM JOSEPH GURIN ABEDNEGO …" at bounding box center [166, 152] width 140 height 29
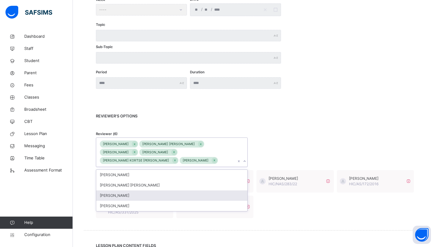
click at [211, 197] on div "MOHAMMED SANI" at bounding box center [171, 195] width 151 height 10
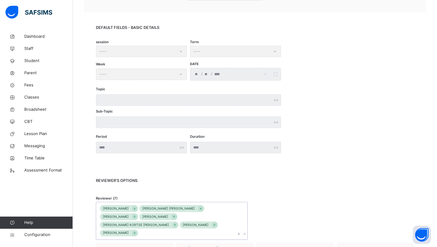
scroll to position [0, 0]
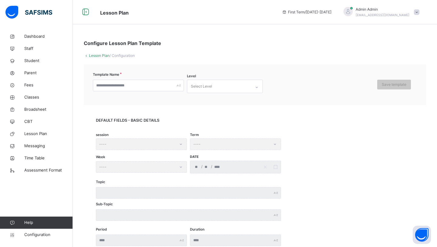
click at [104, 54] on link "Lesson Plan" at bounding box center [99, 55] width 21 height 5
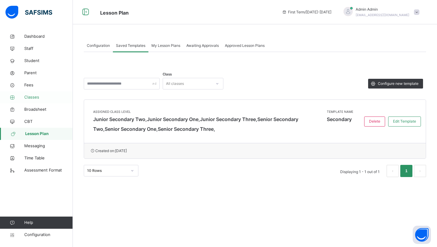
click at [33, 46] on span "Staff" at bounding box center [48, 49] width 49 height 6
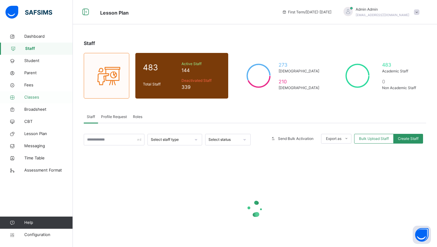
click at [34, 96] on span "Classes" at bounding box center [48, 97] width 49 height 6
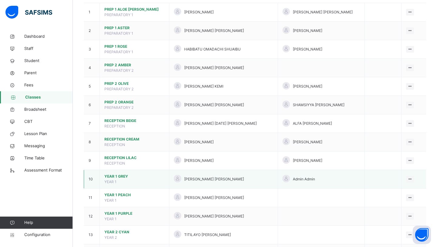
scroll to position [71, 0]
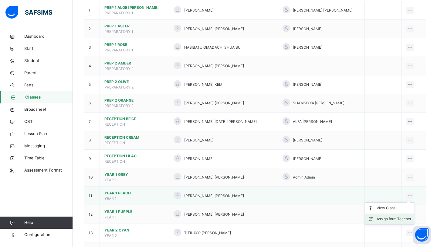
click at [395, 215] on li "Assign form Teacher" at bounding box center [389, 218] width 49 height 11
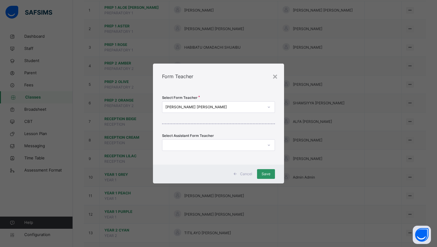
click at [225, 146] on div at bounding box center [213, 144] width 101 height 9
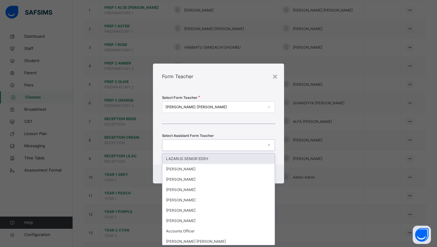
click at [341, 61] on div "× Form Teacher Select Form Teacher NNENNA NWANKWO EMMANUELA Select Assistant Fo…" at bounding box center [218, 123] width 437 height 247
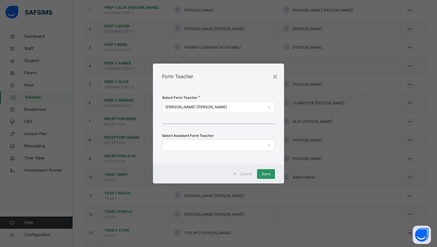
click at [249, 171] on span "Cancel" at bounding box center [246, 173] width 12 height 5
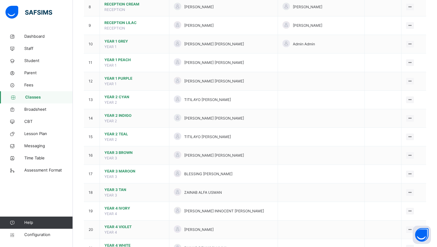
scroll to position [204, 0]
click at [113, 42] on span "YEAR 1 GREY" at bounding box center [135, 41] width 60 height 5
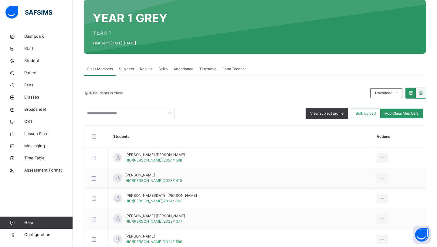
scroll to position [53, 0]
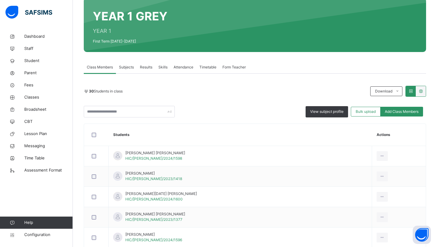
click at [123, 64] on span "Subjects" at bounding box center [126, 66] width 15 height 5
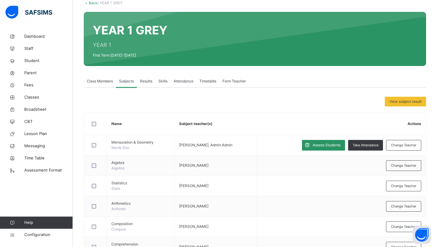
scroll to position [40, 0]
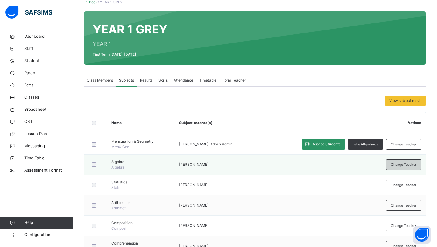
click at [397, 164] on span "Change Teacher" at bounding box center [404, 164] width 26 height 5
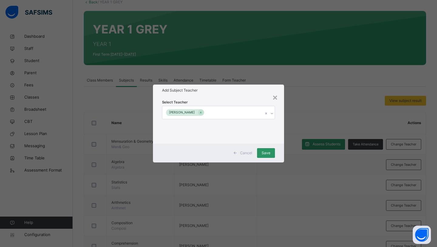
click at [239, 116] on div "FABIAN KODO IORHAA" at bounding box center [213, 112] width 101 height 13
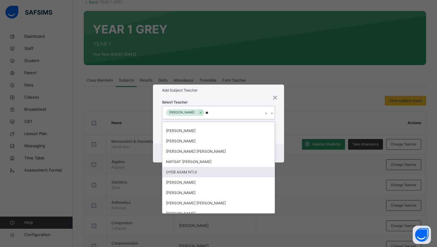
scroll to position [447, 0]
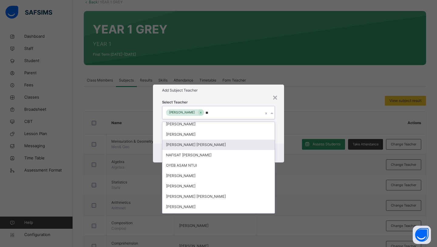
type input "**"
click at [327, 94] on div "× Add Subject Teacher Select Teacher option AMINA ISAH IBRAHIM focused, 287 of …" at bounding box center [218, 123] width 437 height 247
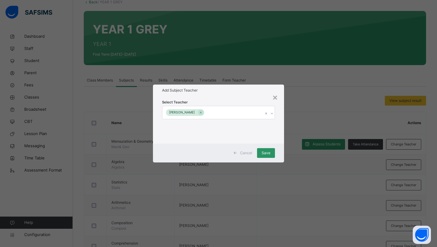
click at [242, 152] on span "Cancel" at bounding box center [246, 152] width 12 height 5
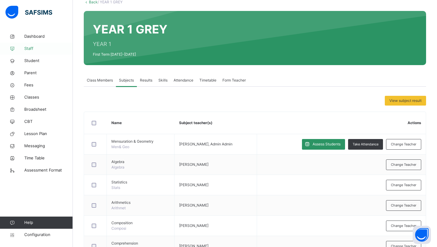
click at [24, 46] on span "Staff" at bounding box center [48, 49] width 49 height 6
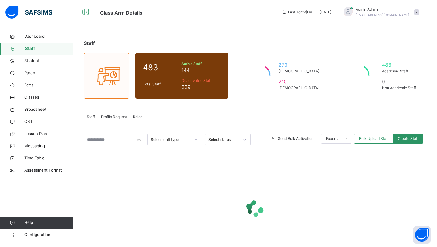
click at [136, 117] on span "Roles" at bounding box center [137, 116] width 9 height 5
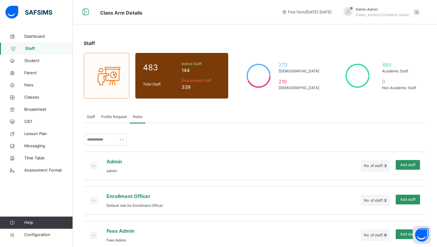
click at [91, 162] on span at bounding box center [93, 165] width 7 height 7
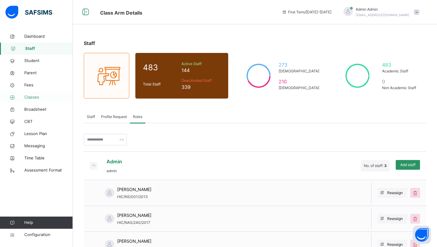
click at [34, 96] on span "Classes" at bounding box center [48, 97] width 49 height 6
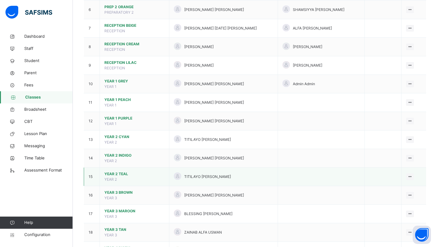
scroll to position [132, 0]
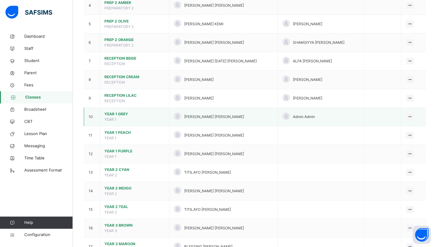
click at [111, 113] on span "YEAR 1 GREY" at bounding box center [135, 113] width 60 height 5
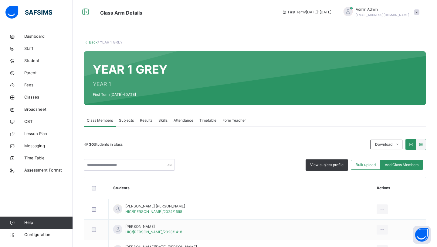
click at [127, 122] on span "Subjects" at bounding box center [126, 120] width 15 height 5
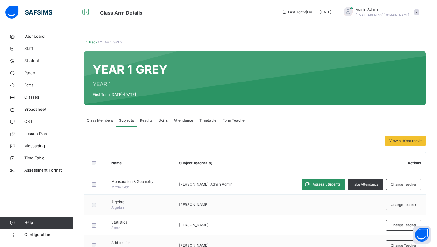
click at [405, 202] on span "Change Teacher" at bounding box center [404, 204] width 26 height 5
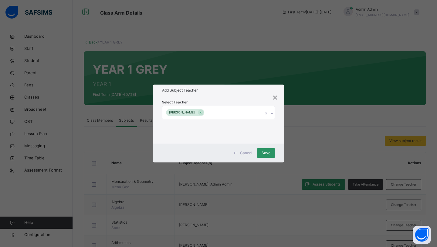
scroll to position [57, 0]
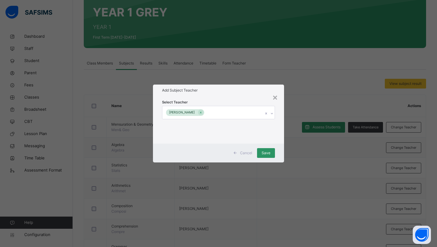
click at [246, 111] on div "FABIAN KODO IORHAA" at bounding box center [213, 112] width 101 height 13
type input "***"
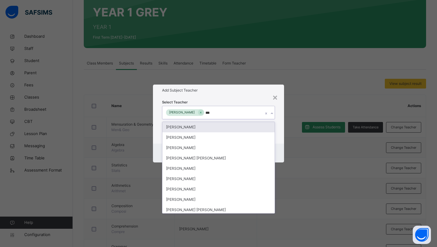
click at [246, 111] on div "FABIAN KODO IORHAA *** ABD" at bounding box center [213, 112] width 101 height 13
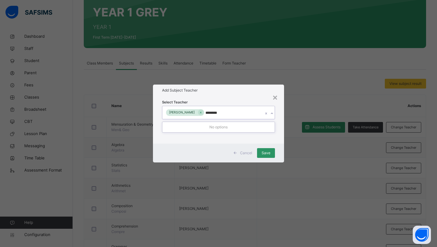
scroll to position [0, 0]
type input "*****"
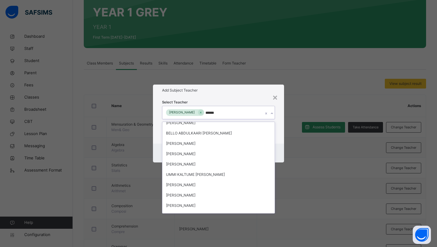
scroll to position [374, 0]
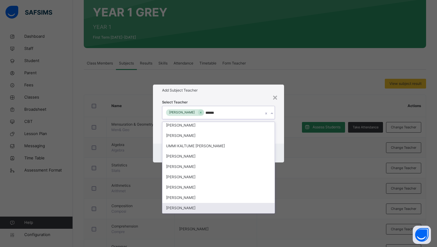
click at [182, 209] on div "SAHEED ABDUL" at bounding box center [219, 208] width 112 height 10
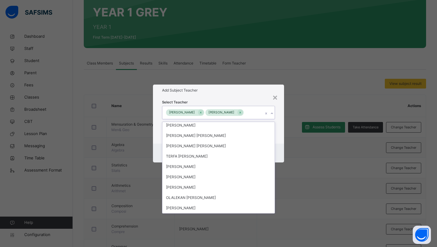
scroll to position [3731, 0]
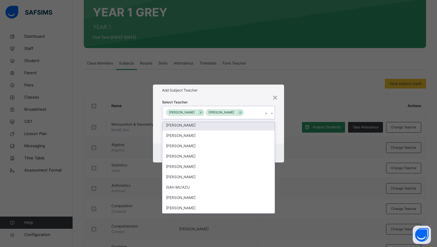
click at [231, 95] on div "Add Subject Teacher" at bounding box center [218, 90] width 131 height 12
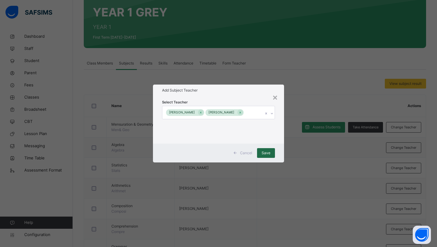
click at [272, 152] on div "Save" at bounding box center [266, 153] width 18 height 10
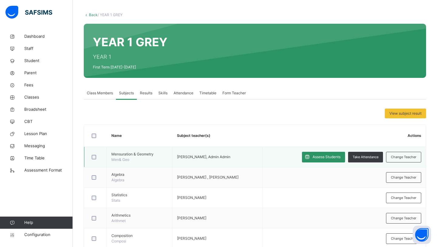
scroll to position [0, 0]
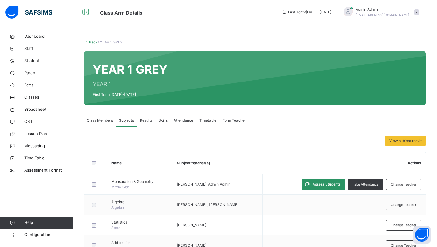
click at [93, 41] on link "Back" at bounding box center [93, 42] width 9 height 5
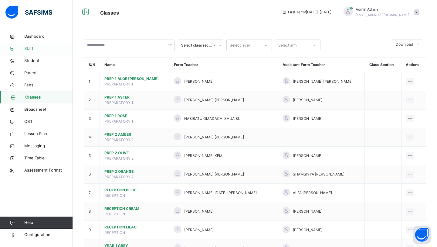
click at [32, 50] on span "Staff" at bounding box center [48, 49] width 49 height 6
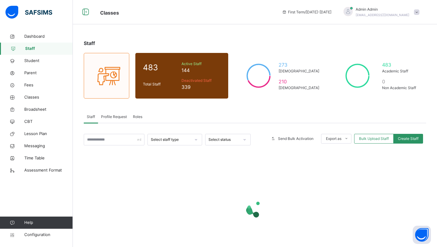
click at [135, 115] on span "Roles" at bounding box center [137, 116] width 9 height 5
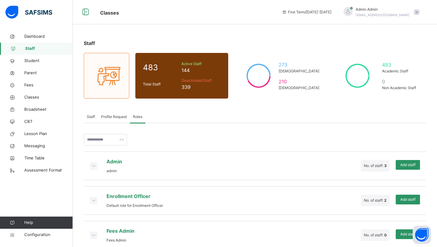
click at [91, 166] on icon at bounding box center [93, 165] width 7 height 6
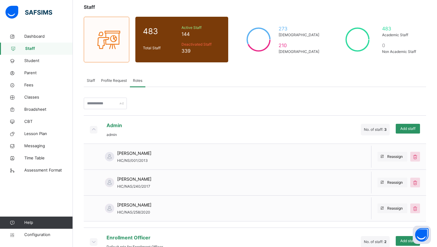
scroll to position [40, 0]
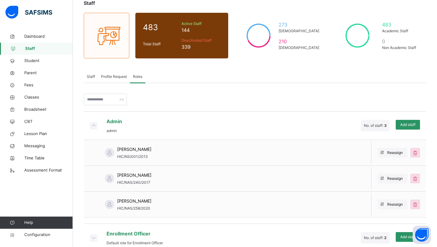
click at [88, 79] on span "Staff" at bounding box center [91, 76] width 8 height 5
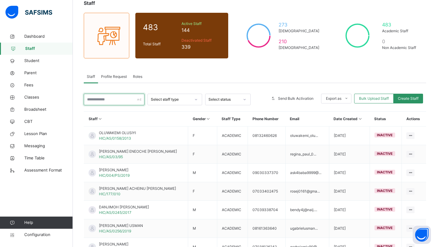
click at [107, 98] on input "text" at bounding box center [114, 100] width 61 height 12
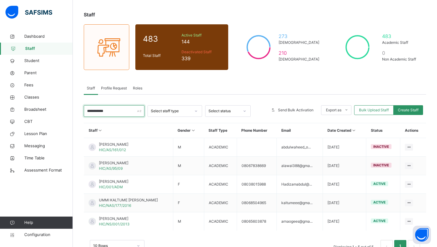
scroll to position [49, 0]
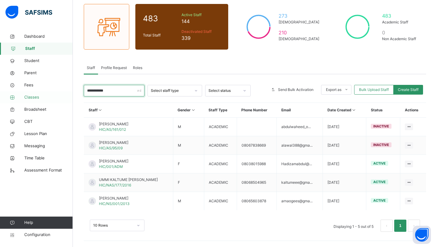
type input "**********"
click at [38, 98] on span "Classes" at bounding box center [48, 97] width 49 height 6
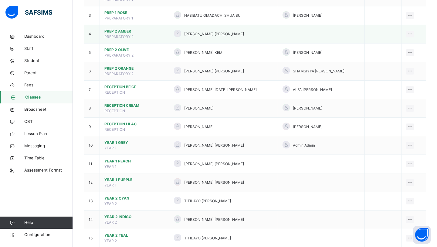
scroll to position [130, 0]
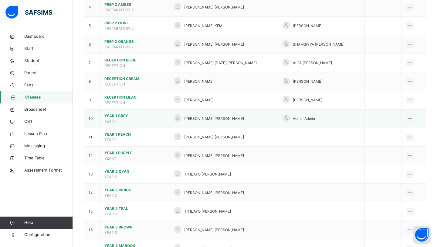
click at [110, 115] on span "YEAR 1 GREY" at bounding box center [135, 115] width 60 height 5
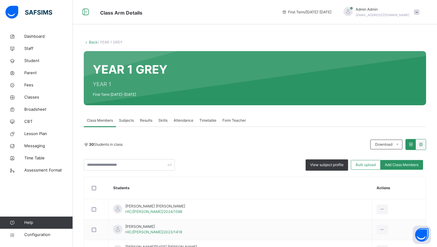
click at [129, 116] on div "Subjects" at bounding box center [126, 120] width 21 height 12
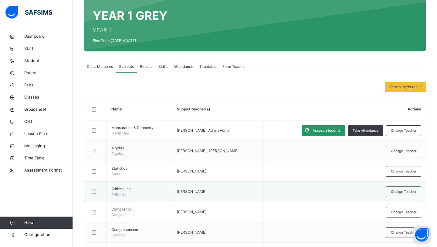
scroll to position [71, 0]
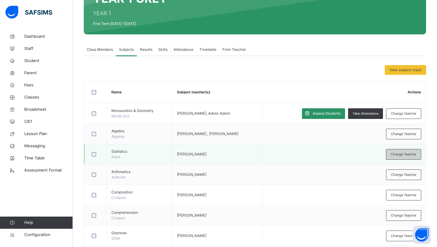
click at [400, 156] on span "Change Teacher" at bounding box center [404, 154] width 26 height 5
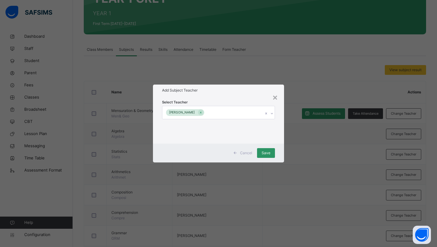
click at [252, 116] on div "FABIAN KODO IORHAA" at bounding box center [213, 112] width 101 height 13
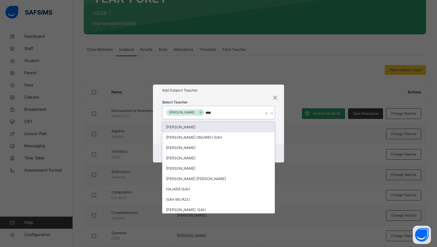
type input "*****"
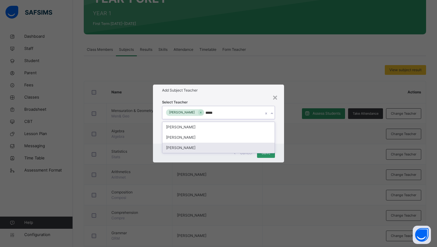
click at [200, 146] on div "SAHEED ABDUL" at bounding box center [219, 147] width 112 height 10
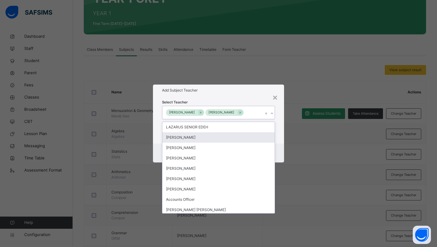
click at [256, 90] on h1 "Add Subject Teacher" at bounding box center [218, 89] width 113 height 5
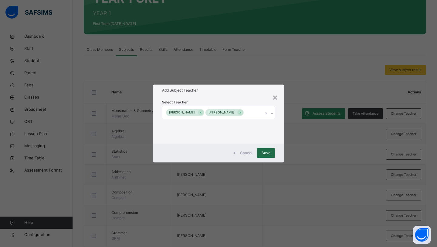
click at [266, 156] on div "Save" at bounding box center [266, 153] width 18 height 10
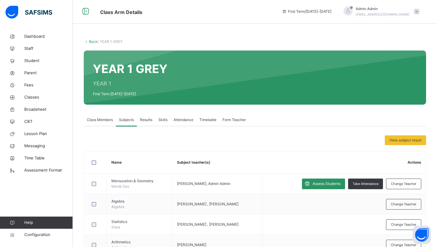
scroll to position [0, 0]
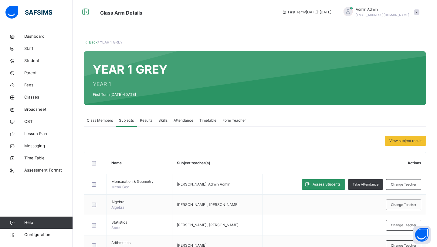
click at [91, 43] on link "Back" at bounding box center [93, 42] width 9 height 5
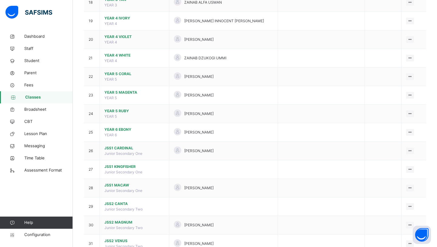
scroll to position [397, 0]
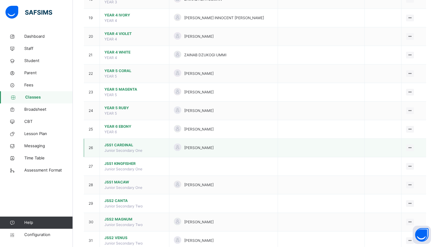
click at [122, 144] on span "JSS1 CARDINAL" at bounding box center [135, 144] width 60 height 5
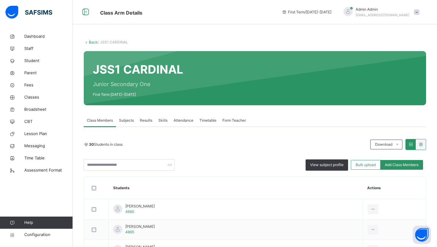
click at [124, 121] on span "Subjects" at bounding box center [126, 120] width 15 height 5
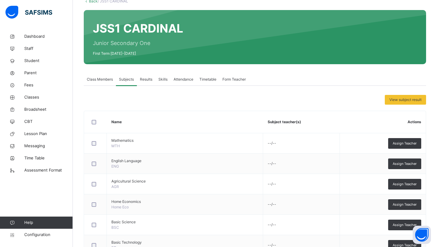
scroll to position [41, 0]
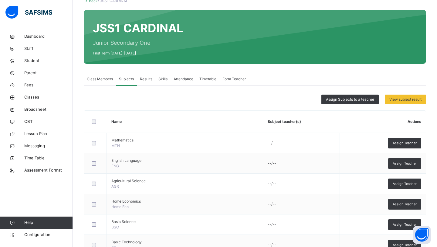
click at [351, 96] on div "Assign Subjects to a teacher" at bounding box center [350, 99] width 57 height 10
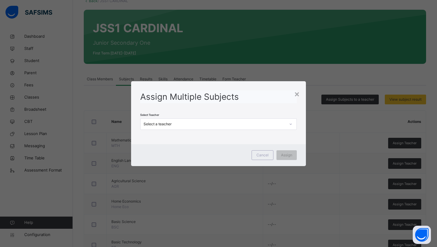
click at [211, 123] on div "Select a teacher" at bounding box center [215, 123] width 142 height 5
click at [196, 123] on div "Select a teacher" at bounding box center [215, 123] width 142 height 5
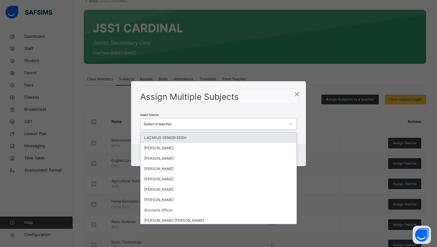
click at [196, 123] on div "Select a teacher" at bounding box center [215, 123] width 142 height 5
type input "***"
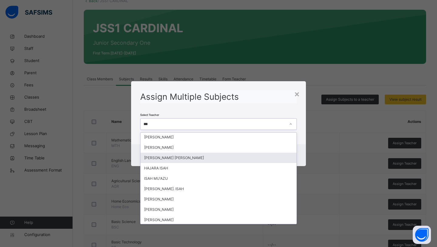
scroll to position [33, 0]
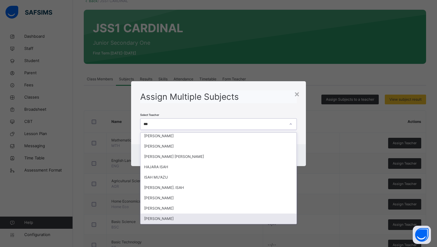
click at [166, 218] on div "SAHEED ABDUL" at bounding box center [219, 218] width 156 height 10
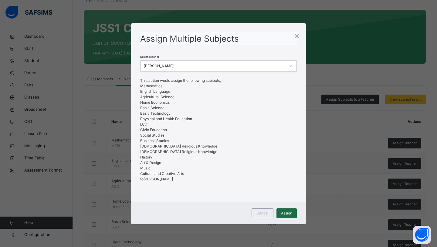
click at [285, 212] on span "Assign" at bounding box center [286, 212] width 11 height 5
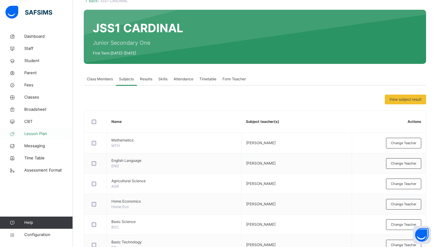
click at [37, 133] on span "Lesson Plan" at bounding box center [48, 134] width 49 height 6
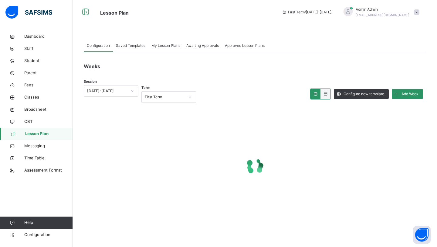
click at [158, 47] on span "My Lesson Plans" at bounding box center [166, 45] width 29 height 5
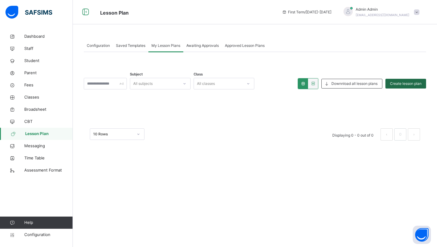
click at [413, 79] on div "Create lesson plan" at bounding box center [406, 84] width 41 height 10
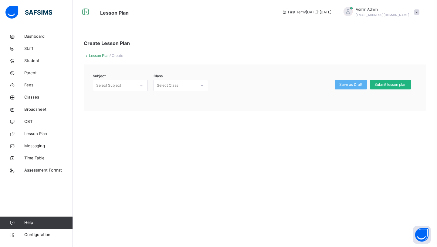
click at [409, 84] on div "Submit lesson plan" at bounding box center [390, 85] width 41 height 10
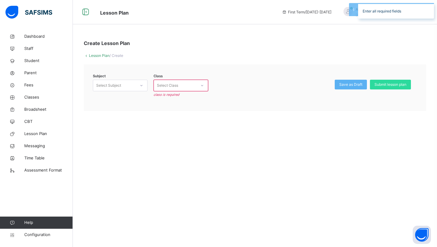
click at [173, 89] on div "Select Class" at bounding box center [167, 86] width 21 height 12
click at [122, 91] on div "Subject Select Subject" at bounding box center [120, 89] width 55 height 19
click at [123, 84] on div "Select Subject" at bounding box center [114, 85] width 43 height 9
click at [123, 99] on div "Mensuration & Geometry (453)" at bounding box center [120, 102] width 54 height 16
click at [157, 82] on div "Select Class" at bounding box center [167, 86] width 21 height 12
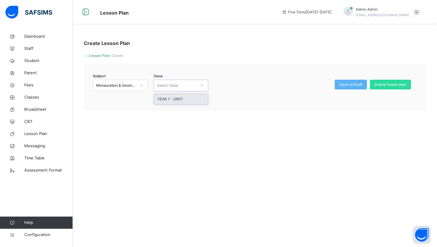
click at [162, 101] on div "YEAR 1 - GREY" at bounding box center [181, 99] width 54 height 10
click at [31, 53] on link "Staff" at bounding box center [36, 49] width 73 height 12
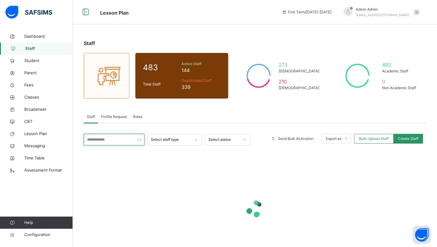
click at [115, 137] on input "text" at bounding box center [114, 140] width 61 height 12
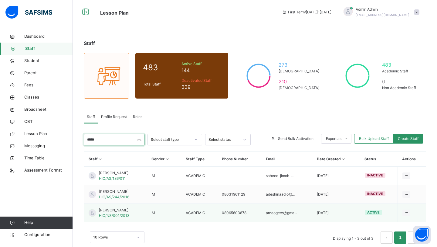
type input "*****"
click at [115, 211] on span "SAHEED ABDUL" at bounding box center [114, 209] width 31 height 5
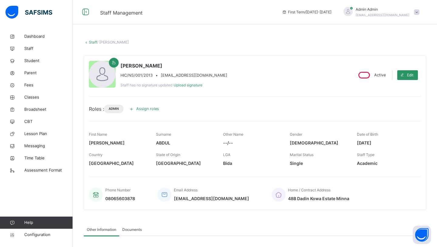
click at [143, 108] on span "Assign roles" at bounding box center [147, 109] width 23 height 6
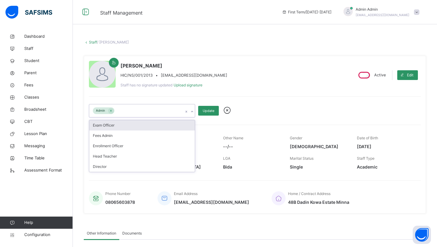
click at [142, 109] on div "Admin" at bounding box center [136, 110] width 94 height 13
click at [133, 126] on div "Exam Officer" at bounding box center [142, 125] width 106 height 10
click at [118, 128] on div "Fees Admin" at bounding box center [142, 125] width 106 height 10
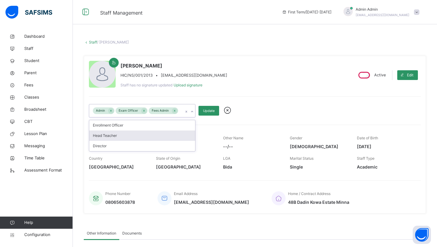
click at [120, 137] on div "Head Teacher" at bounding box center [142, 135] width 106 height 10
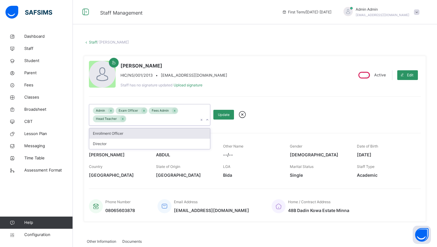
click at [120, 138] on div "Enrollment Officer" at bounding box center [149, 133] width 121 height 10
click at [120, 137] on div "Director" at bounding box center [149, 133] width 121 height 10
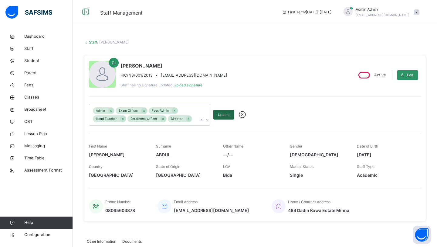
click at [225, 117] on span "Update" at bounding box center [224, 114] width 12 height 5
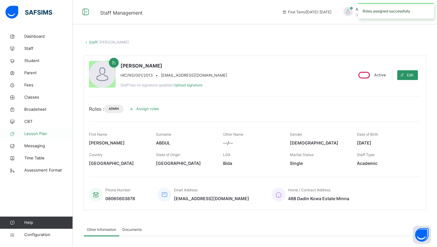
click at [39, 131] on span "Lesson Plan" at bounding box center [48, 134] width 49 height 6
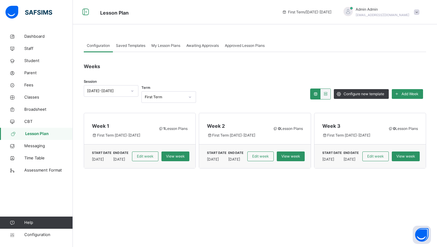
click at [166, 50] on div "My Lesson Plans" at bounding box center [166, 45] width 35 height 12
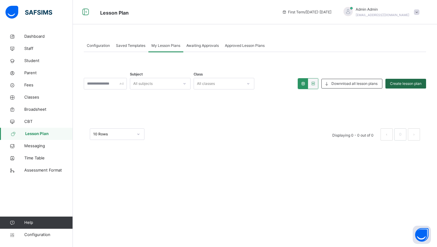
click at [392, 81] on span "Create lesson plan" at bounding box center [406, 83] width 32 height 5
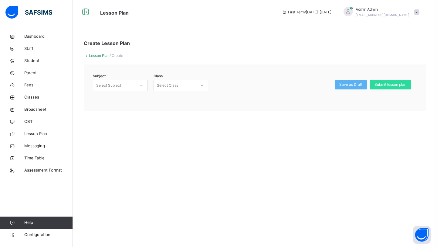
click at [119, 85] on div "Select Subject" at bounding box center [108, 86] width 25 height 12
click at [116, 98] on div "Mensuration & Geometry (453)" at bounding box center [120, 102] width 54 height 16
click at [177, 83] on div "Select Class" at bounding box center [167, 86] width 21 height 12
click at [170, 102] on div "YEAR 1 - GREY" at bounding box center [181, 99] width 54 height 10
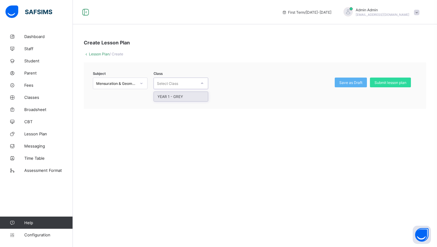
click at [167, 97] on div "YEAR 1 - GREY" at bounding box center [181, 96] width 54 height 9
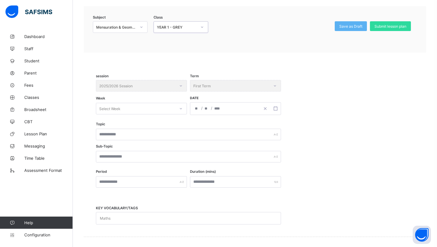
scroll to position [67, 0]
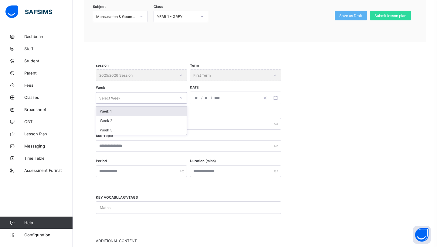
click at [150, 95] on div "Select Week" at bounding box center [135, 98] width 79 height 9
click at [135, 112] on div "Week 1" at bounding box center [141, 110] width 91 height 9
click at [278, 98] on button "button" at bounding box center [276, 98] width 10 height 12
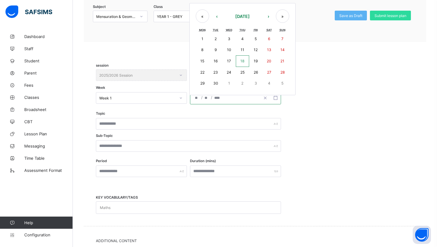
click at [202, 62] on abbr "15" at bounding box center [203, 61] width 4 height 5
type input "**********"
type input "**"
type input "*"
type input "****"
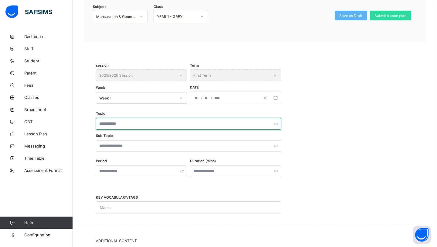
click at [118, 125] on input "text" at bounding box center [188, 124] width 185 height 12
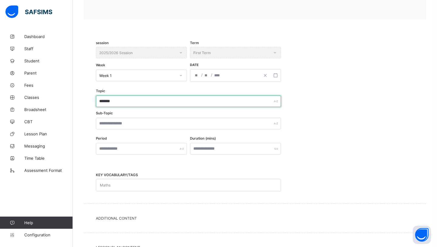
scroll to position [97, 0]
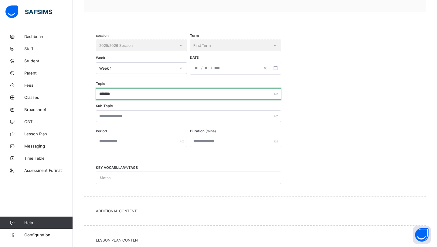
type input "*******"
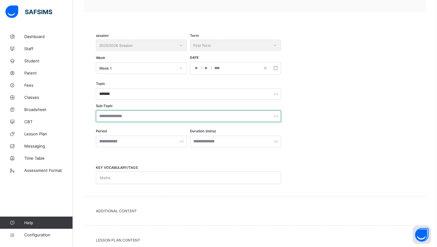
click at [109, 115] on input "text" at bounding box center [188, 116] width 185 height 12
type input "****"
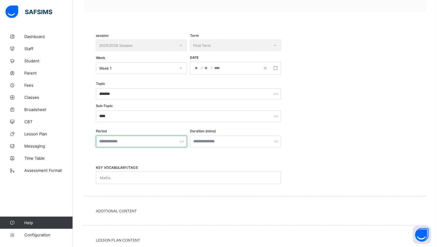
click at [114, 140] on input "text" at bounding box center [141, 141] width 91 height 12
type input "*"
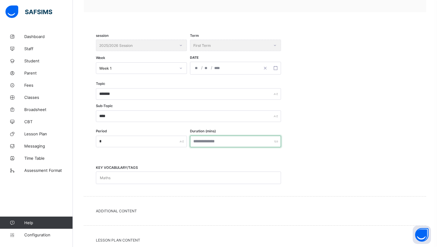
click at [195, 142] on input "number" at bounding box center [235, 141] width 91 height 12
type input "**"
click at [149, 173] on div "Maths" at bounding box center [182, 178] width 173 height 12
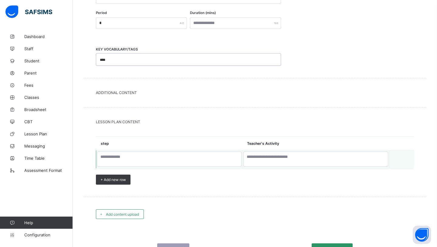
scroll to position [226, 0]
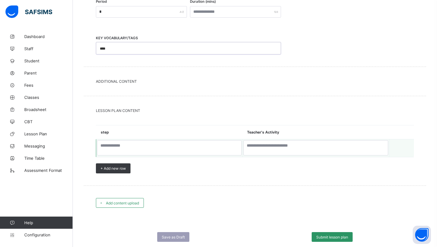
type input "****"
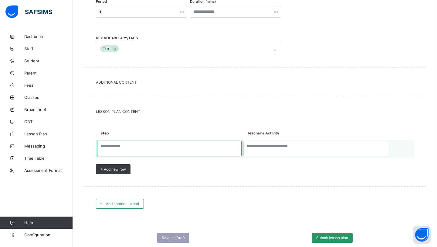
click at [120, 149] on textarea at bounding box center [169, 148] width 145 height 15
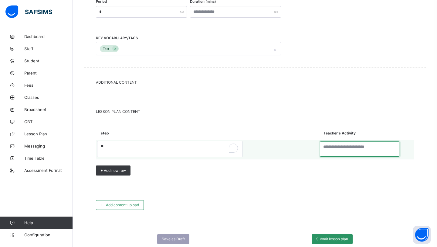
click at [320, 147] on textarea at bounding box center [360, 148] width 80 height 15
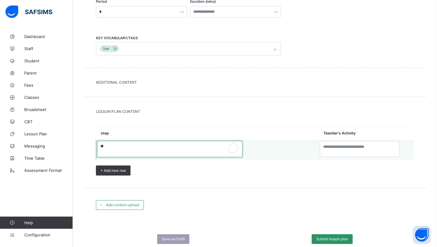
click at [143, 146] on textarea "**" at bounding box center [170, 149] width 146 height 16
type textarea "*"
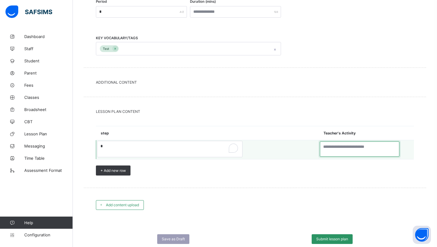
click at [320, 150] on textarea "To enrich screen reader interactions, please activate Accessibility in Grammarl…" at bounding box center [360, 148] width 80 height 15
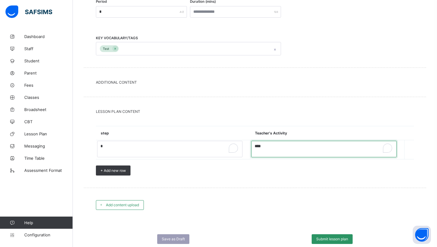
scroll to position [243, 0]
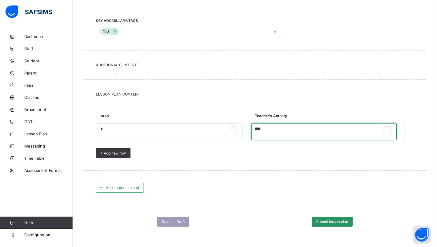
type textarea "****"
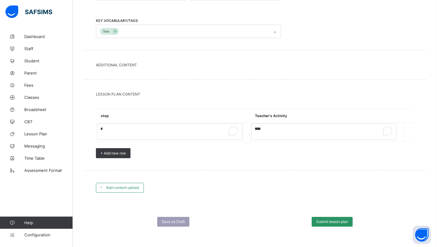
click at [123, 187] on span "Add content upload" at bounding box center [122, 187] width 33 height 5
click at [219, 22] on div "KEY VOCABULARY/TAGS Test" at bounding box center [255, 26] width 318 height 22
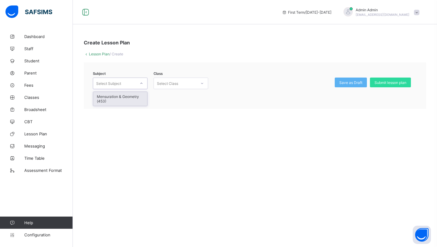
click at [137, 100] on div "Mensuration & Geometry (453)" at bounding box center [120, 99] width 54 height 14
click at [180, 81] on div "Select Class" at bounding box center [175, 83] width 43 height 9
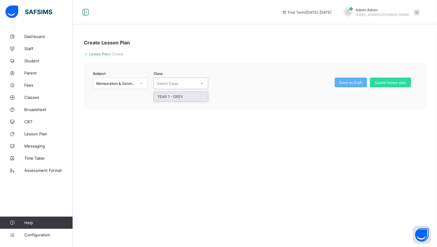
click at [181, 98] on div "YEAR 1 - GREY" at bounding box center [181, 96] width 54 height 9
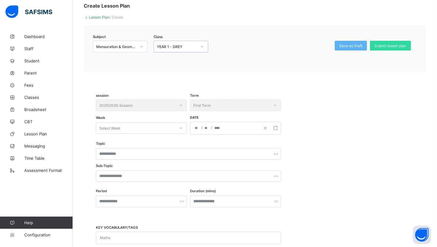
scroll to position [70, 0]
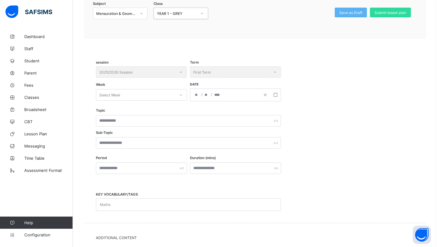
click at [140, 96] on div "Select Week" at bounding box center [135, 95] width 79 height 9
click at [139, 105] on div "Week 1" at bounding box center [141, 107] width 91 height 9
click at [273, 96] on button "button" at bounding box center [276, 95] width 10 height 12
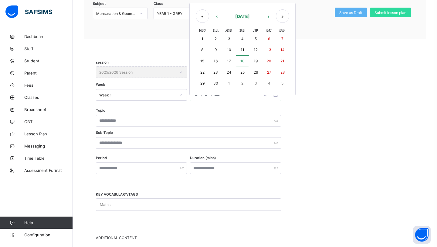
click at [203, 60] on abbr "15" at bounding box center [203, 61] width 4 height 5
type input "**********"
type input "**"
type input "*"
type input "****"
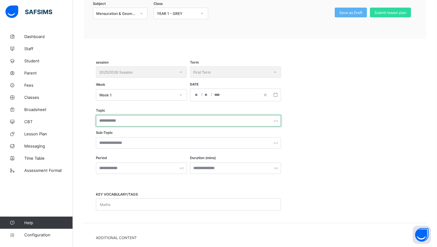
click at [130, 121] on input "text" at bounding box center [188, 121] width 185 height 12
type input "*******"
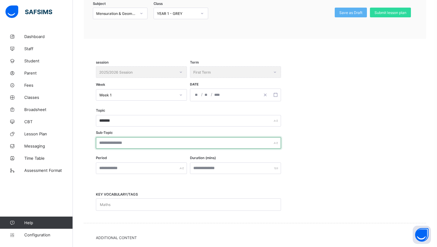
click at [125, 141] on input "text" at bounding box center [188, 143] width 185 height 12
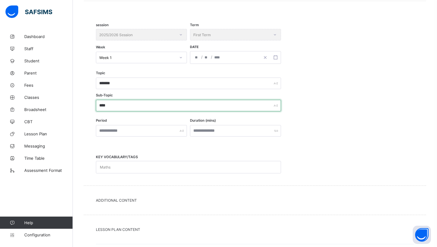
scroll to position [118, 0]
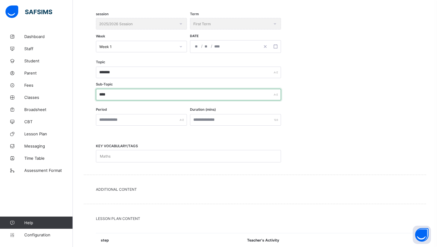
type input "****"
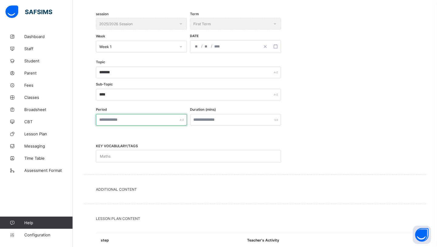
click at [105, 121] on input "text" at bounding box center [141, 120] width 91 height 12
type input "*"
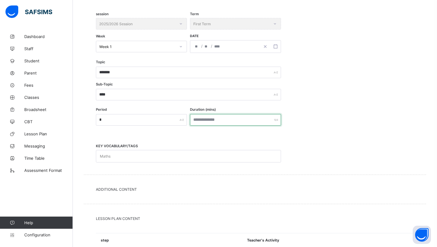
click at [221, 118] on input "number" at bounding box center [235, 120] width 91 height 12
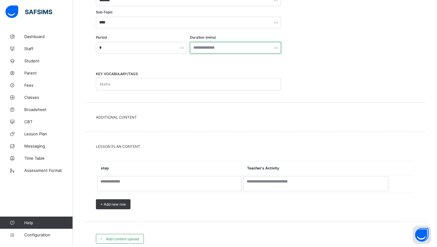
scroll to position [193, 0]
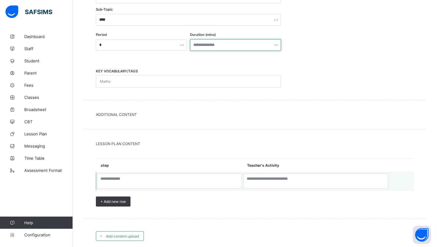
type input "**"
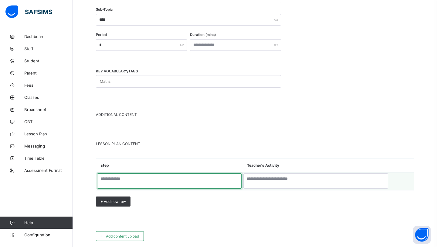
click at [142, 179] on textarea at bounding box center [169, 180] width 145 height 15
type textarea "*"
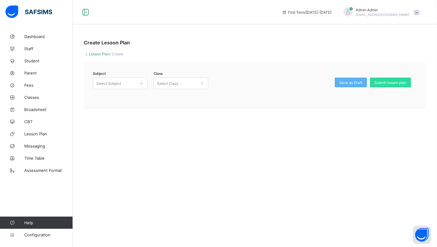
click at [195, 86] on div "Select Class" at bounding box center [175, 83] width 43 height 9
click at [111, 84] on div "Select Subject" at bounding box center [108, 83] width 25 height 12
click at [115, 100] on div "Mensuration & Geometry (453)" at bounding box center [120, 99] width 54 height 14
click at [192, 83] on div "Select Class" at bounding box center [175, 83] width 43 height 9
click at [186, 93] on div "YEAR 1 - GREY" at bounding box center [181, 96] width 54 height 9
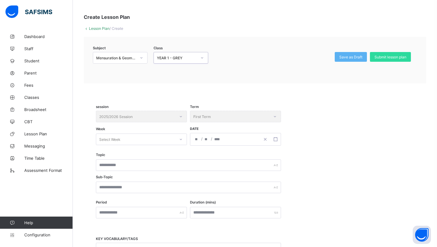
scroll to position [34, 0]
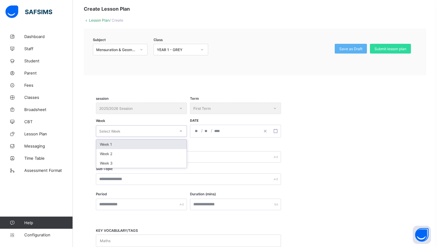
click at [142, 131] on div "Select Week" at bounding box center [135, 131] width 79 height 9
click at [133, 143] on div "Week 1" at bounding box center [141, 143] width 91 height 9
click at [209, 130] on input "number" at bounding box center [206, 131] width 5 height 12
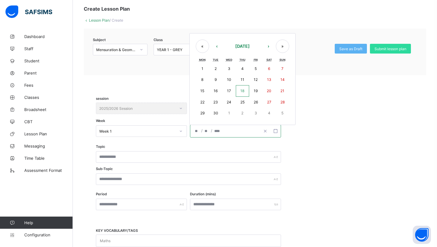
click at [218, 92] on button "16" at bounding box center [215, 91] width 13 height 12
type input "**********"
type input "**"
type input "*"
type input "****"
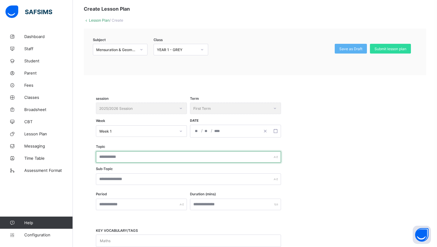
click at [145, 156] on input "text" at bounding box center [188, 157] width 185 height 12
type input "****"
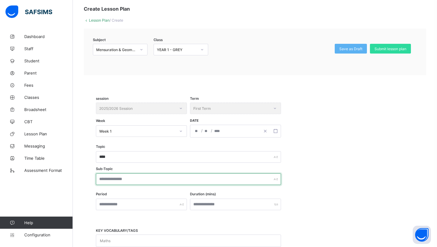
click at [125, 179] on input "text" at bounding box center [188, 179] width 185 height 12
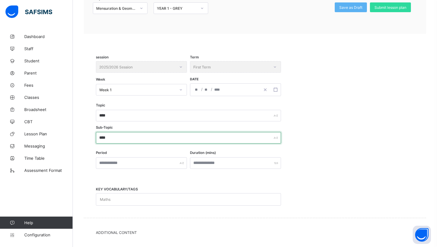
scroll to position [78, 0]
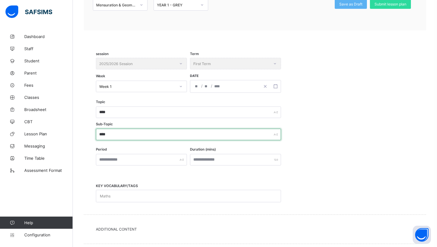
type input "****"
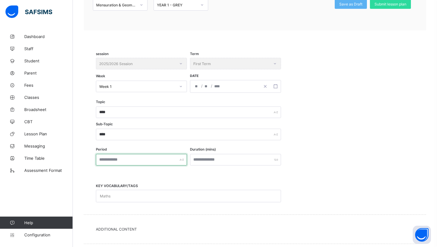
click at [136, 161] on input "text" at bounding box center [141, 160] width 91 height 12
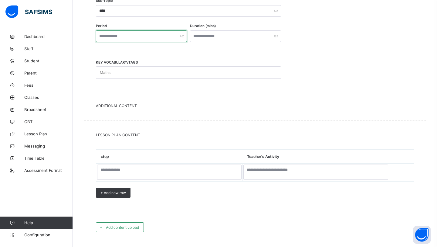
scroll to position [218, 0]
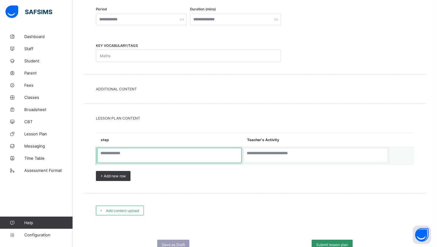
click at [157, 153] on textarea at bounding box center [169, 155] width 145 height 15
type textarea "*"
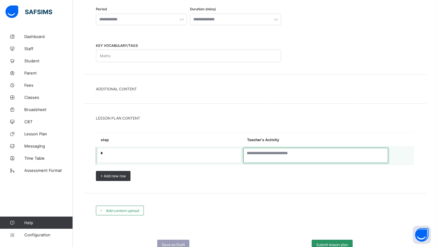
click at [275, 154] on textarea at bounding box center [316, 155] width 145 height 15
click at [274, 150] on textarea "To enrich screen reader interactions, please activate Accessibility in Grammarl…" at bounding box center [316, 155] width 145 height 15
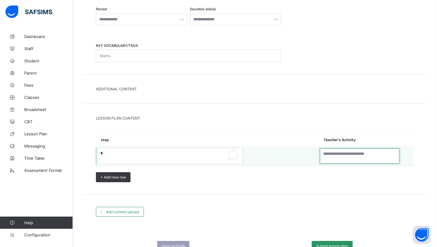
click at [320, 150] on textarea "To enrich screen reader interactions, please activate Accessibility in Grammarl…" at bounding box center [360, 155] width 80 height 15
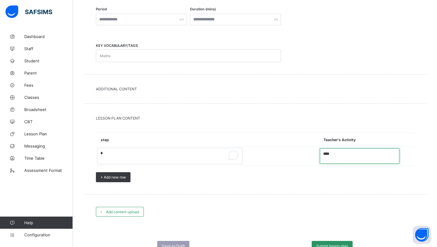
click at [320, 151] on textarea "****" at bounding box center [360, 155] width 80 height 15
type textarea "****"
click at [190, 124] on span at bounding box center [255, 123] width 318 height 6
click at [320, 154] on textarea "****" at bounding box center [360, 155] width 80 height 15
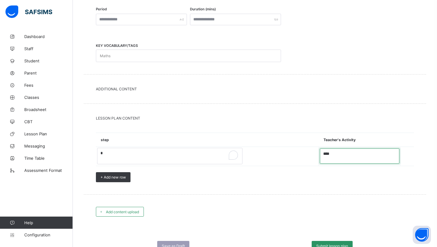
click at [320, 154] on textarea "****" at bounding box center [360, 155] width 80 height 15
click at [320, 156] on textarea "****" at bounding box center [360, 155] width 80 height 15
